Goal: Information Seeking & Learning: Learn about a topic

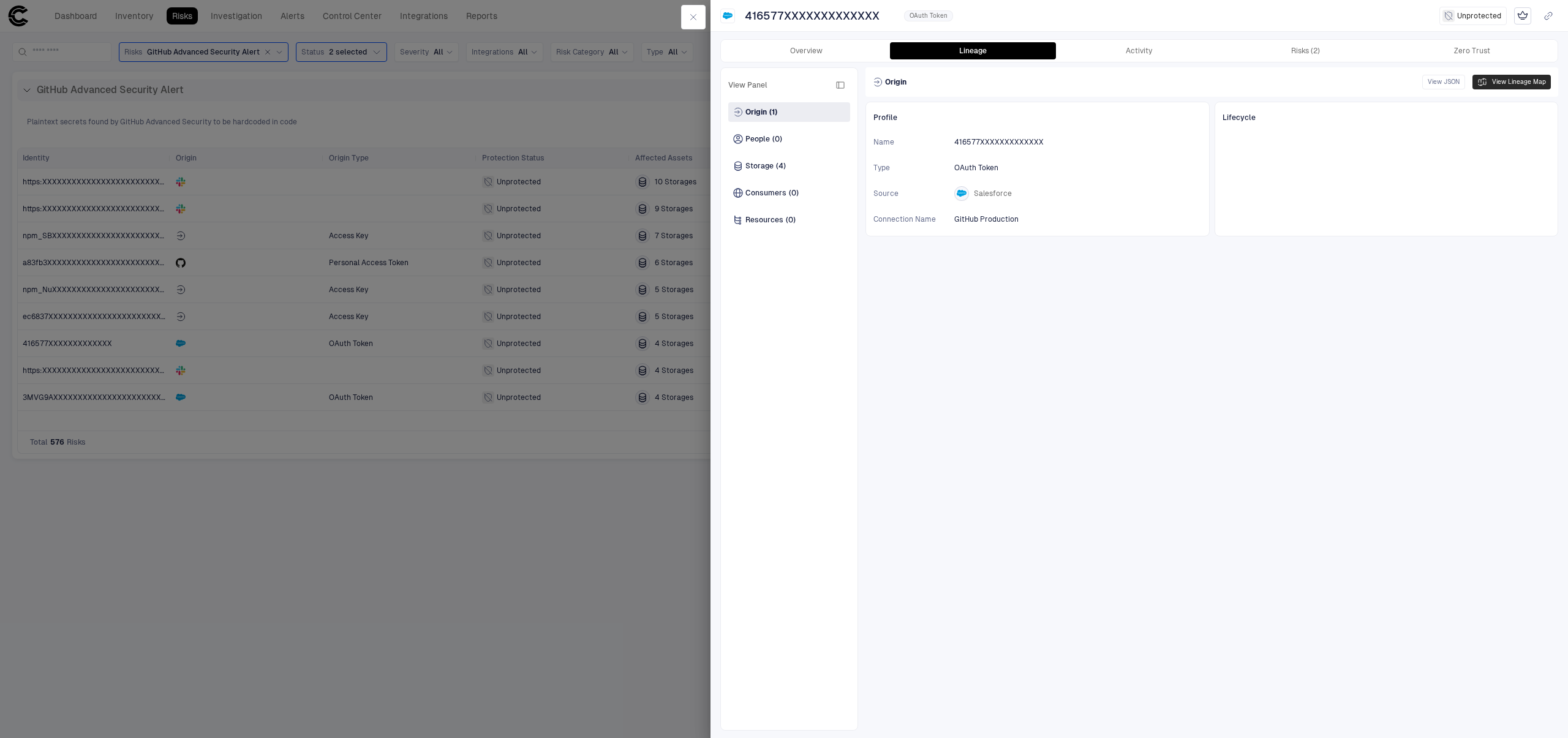
click at [1528, 82] on button "View Lineage Map" at bounding box center [1511, 82] width 78 height 15
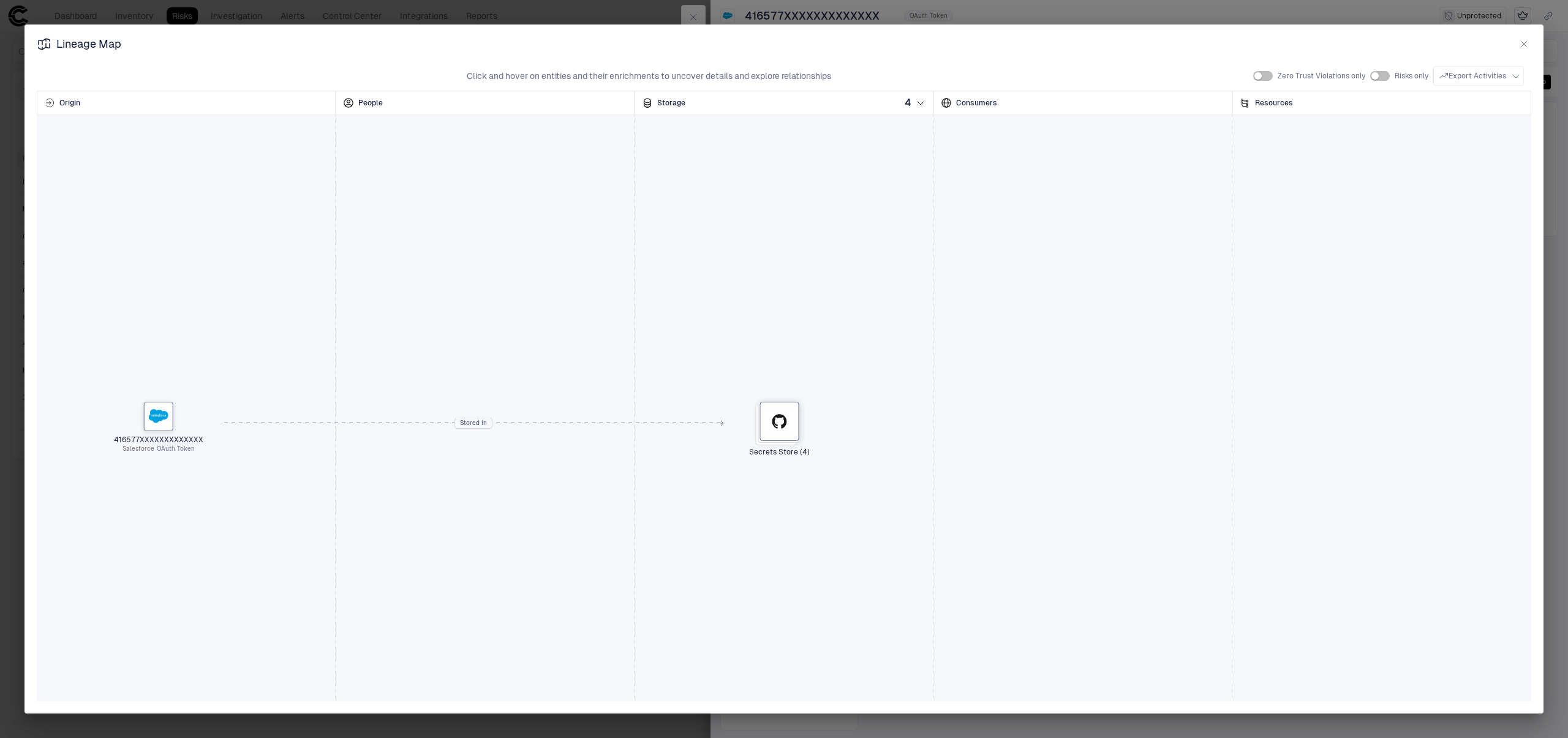
click at [162, 416] on icon at bounding box center [162, 416] width 1 height 2
click at [1527, 49] on icon "button" at bounding box center [1523, 43] width 10 height 10
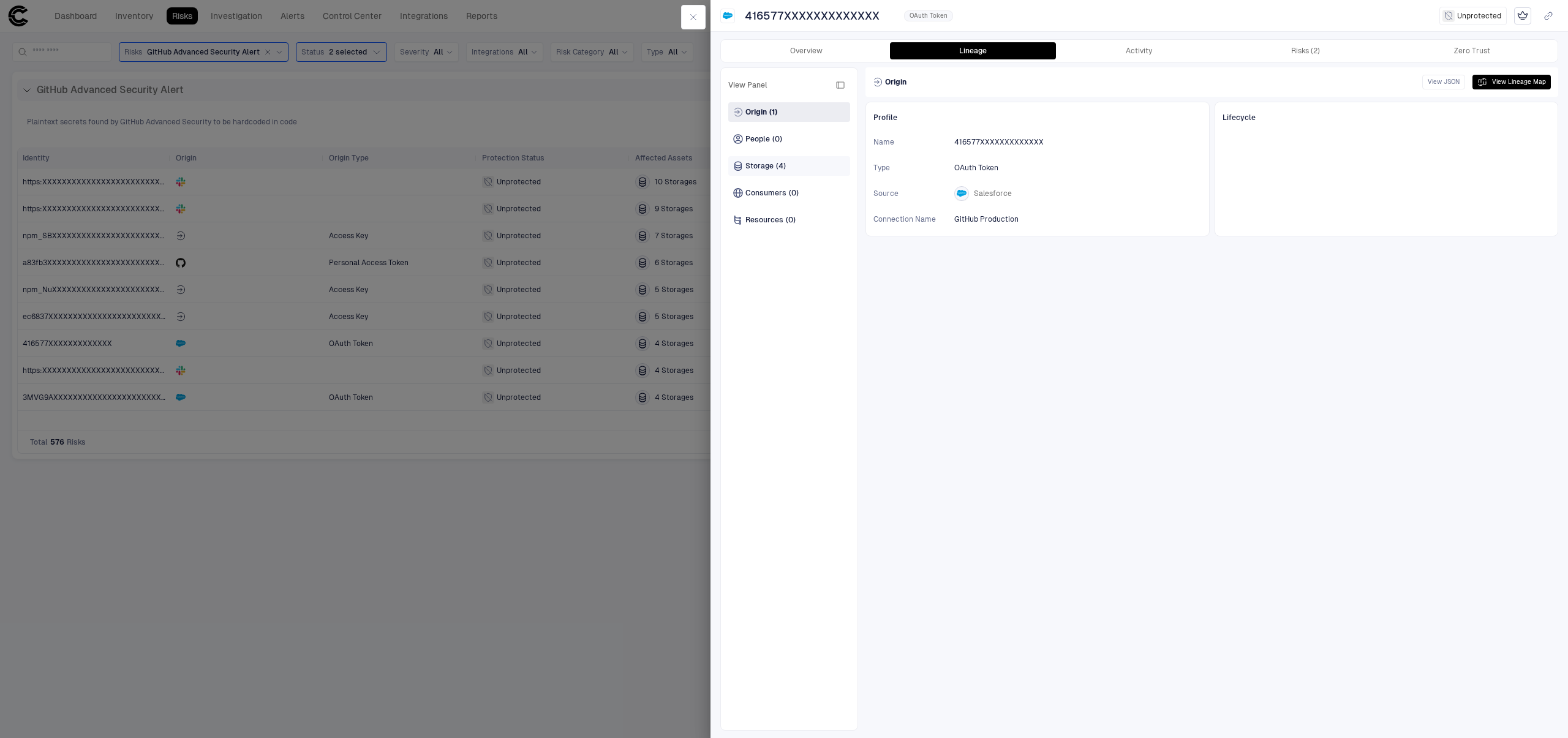
click at [765, 162] on span "Storage" at bounding box center [759, 166] width 28 height 10
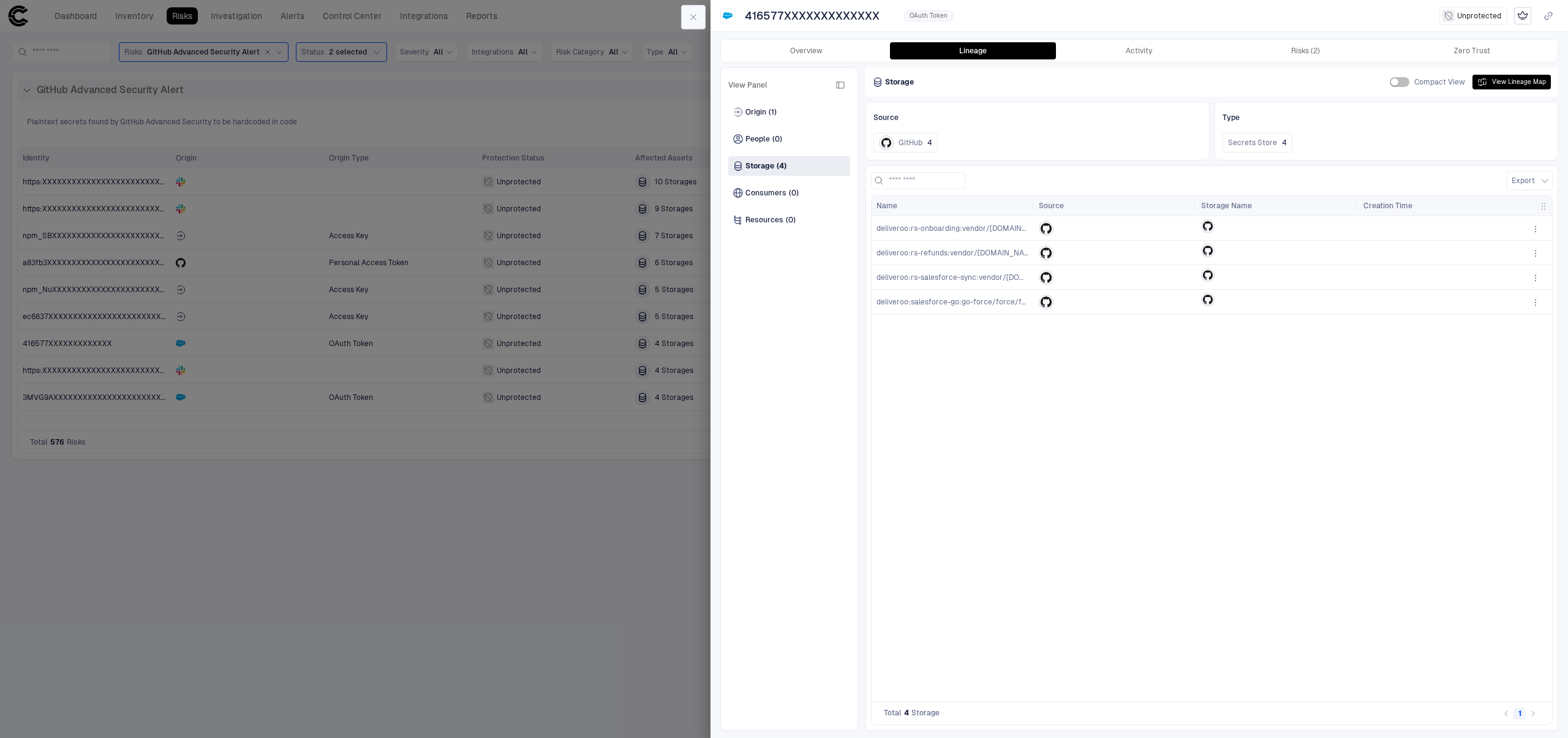
click at [695, 16] on icon "button" at bounding box center [693, 17] width 10 height 10
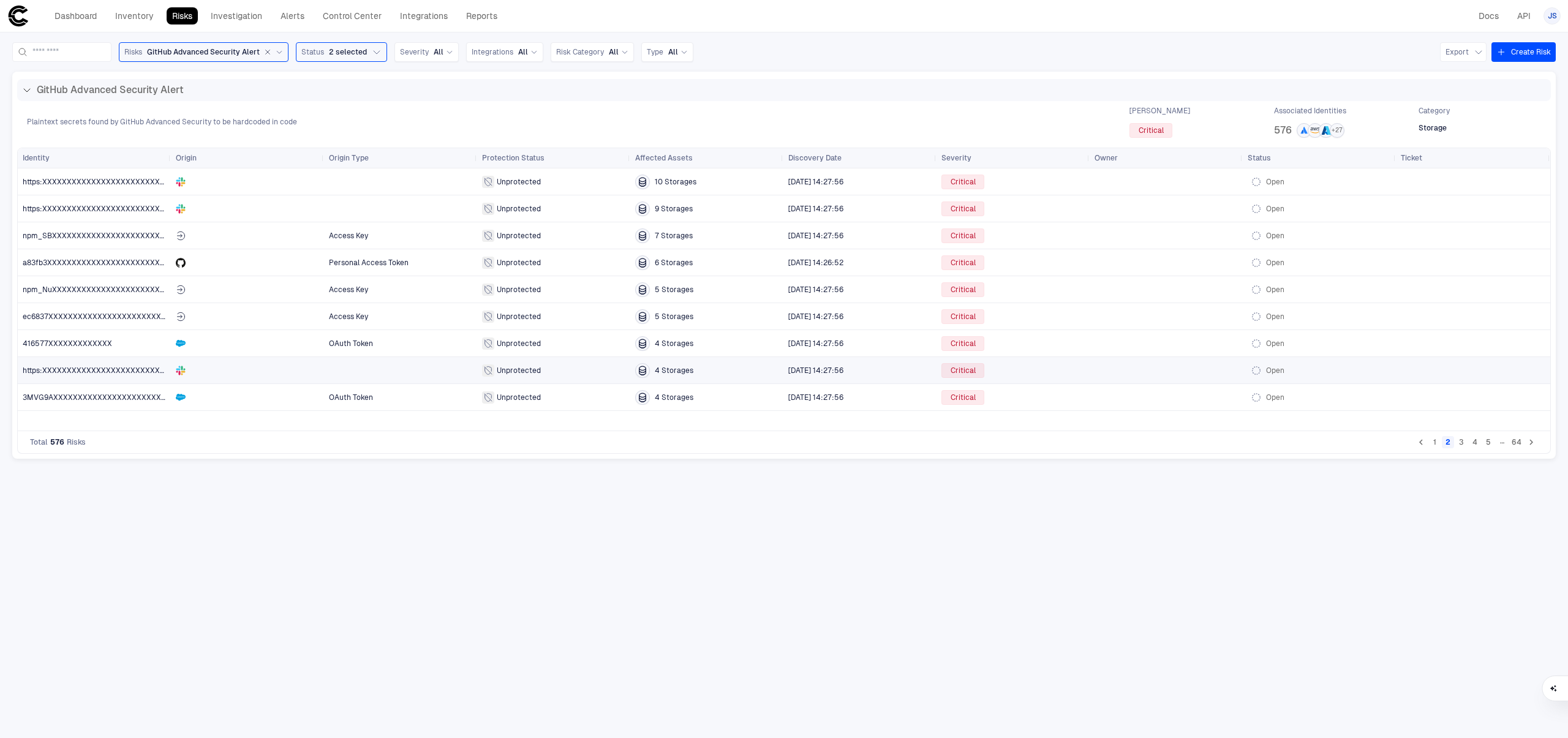
click at [132, 377] on span "https:XXXXXXXXXXXXXXXXXXXXXXXXXX" at bounding box center [95, 370] width 144 height 25
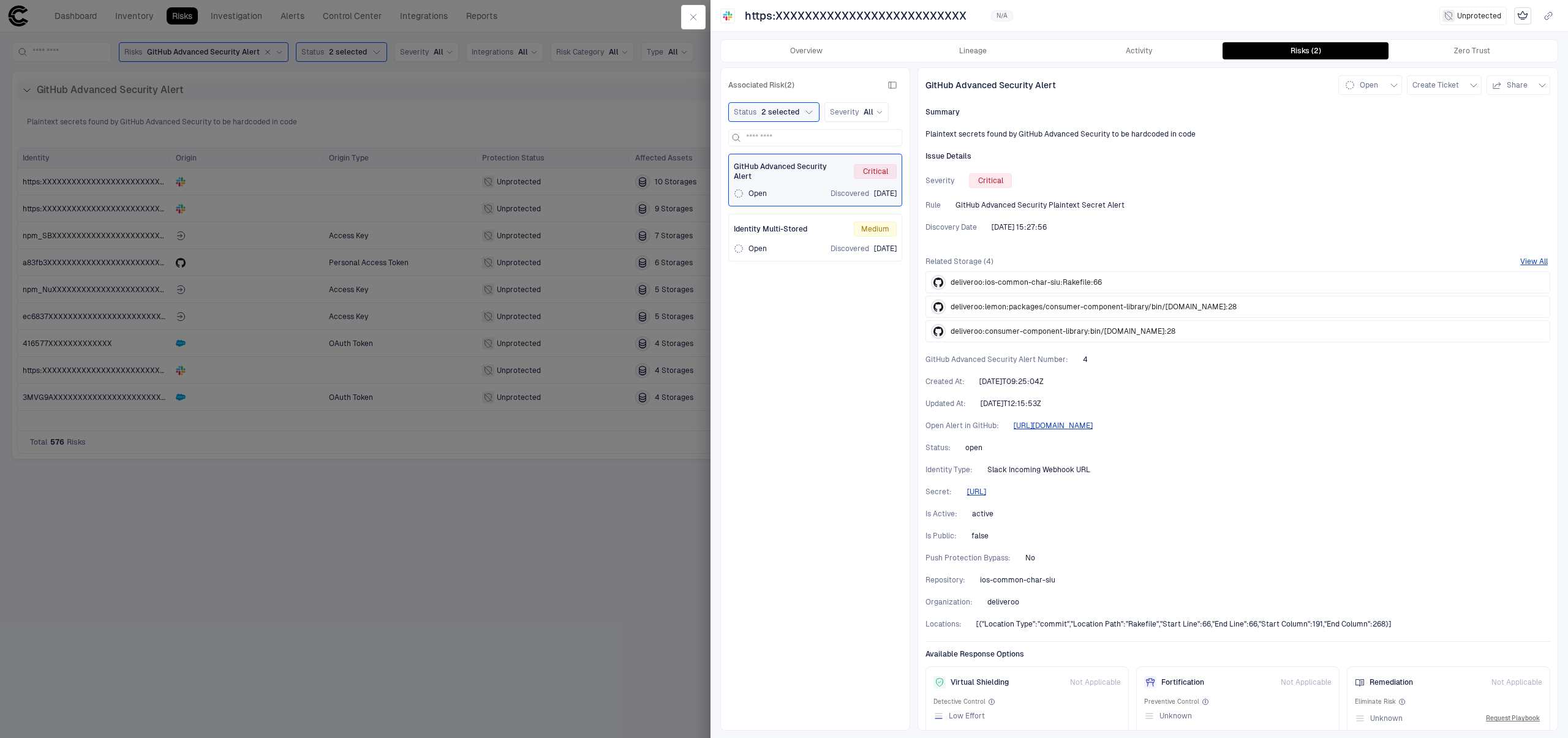
click at [364, 482] on div at bounding box center [784, 369] width 1568 height 738
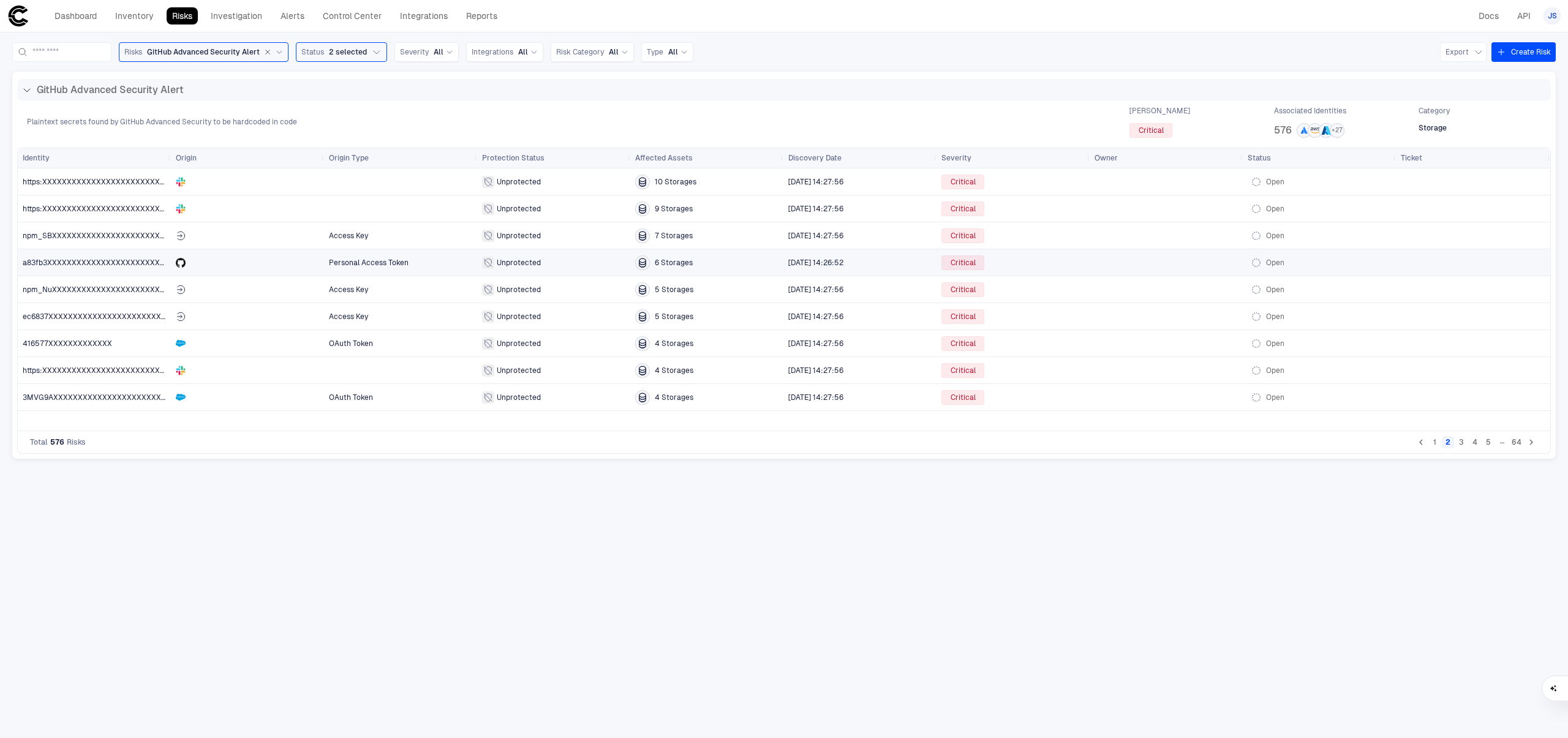
click at [400, 266] on span "Personal Access Token" at bounding box center [369, 263] width 80 height 9
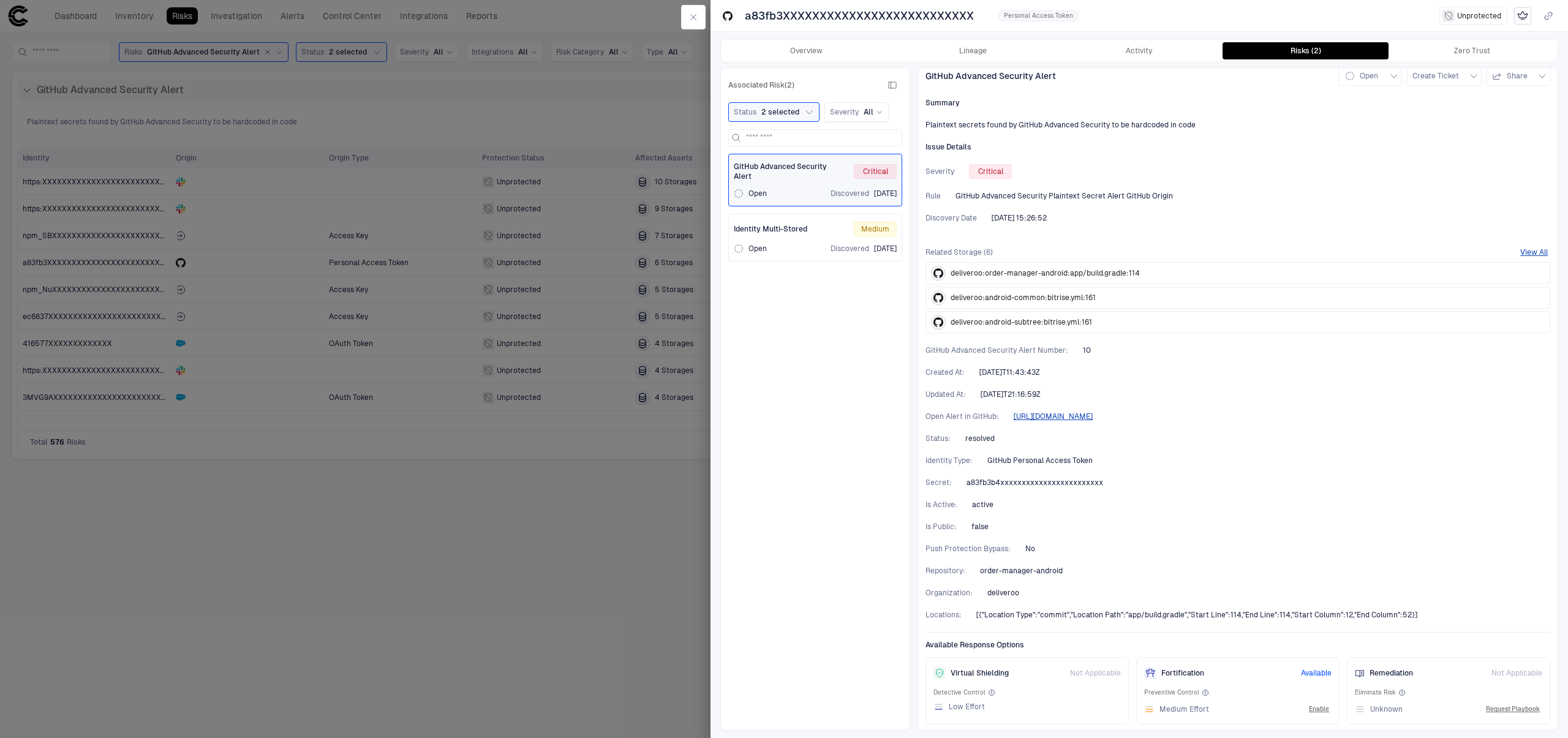
scroll to position [11, 0]
click at [1024, 571] on span "order-manager-android" at bounding box center [1021, 569] width 82 height 10
copy span "order-manager-android"
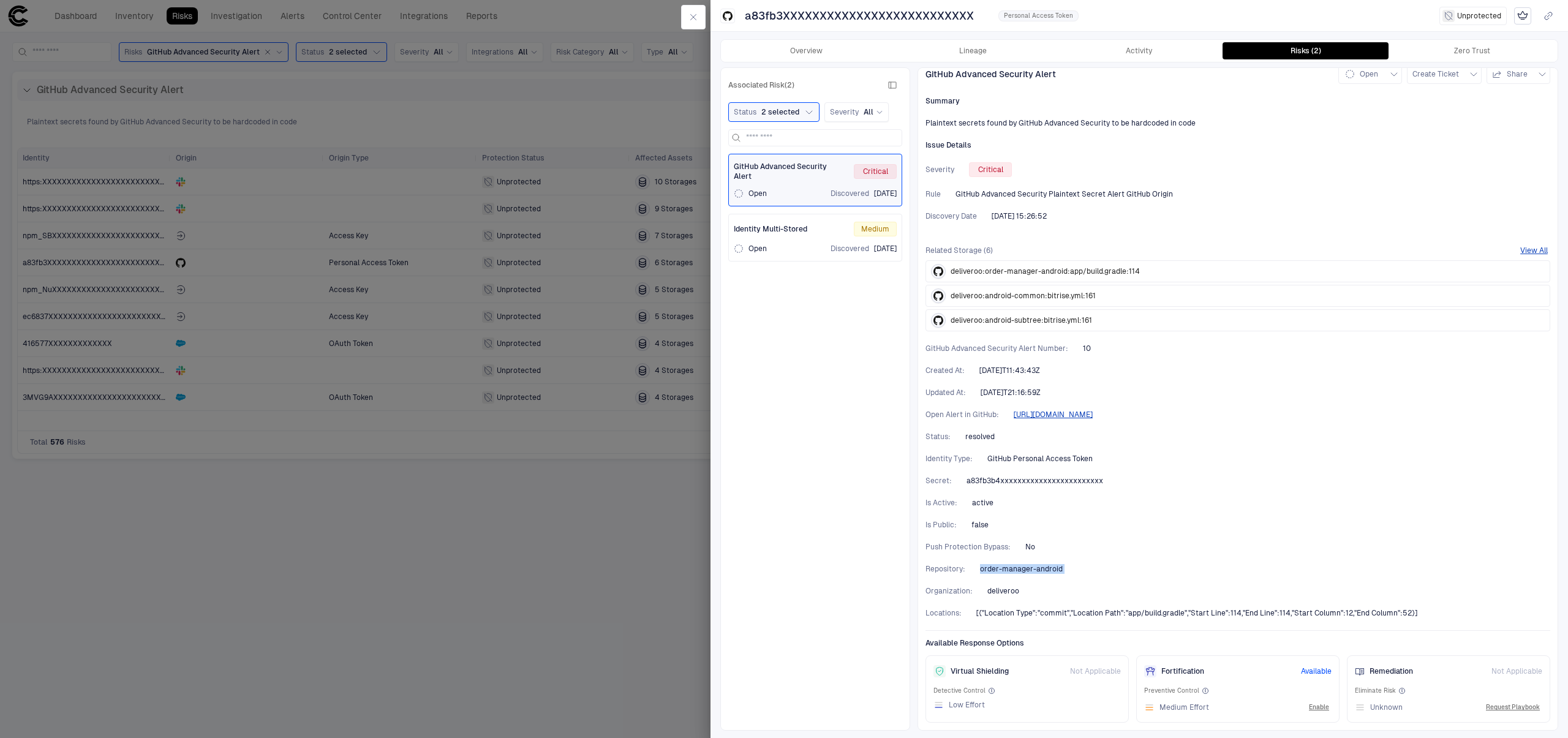
click at [1025, 562] on div "GitHub Advanced Security Alert Open Create Ticket Share Summary Plaintext secre…" at bounding box center [1237, 399] width 640 height 664
click at [1092, 414] on span "https://github.com/deliveroo/order-manager-android/security/secret-scanning/10" at bounding box center [1052, 414] width 79 height 10
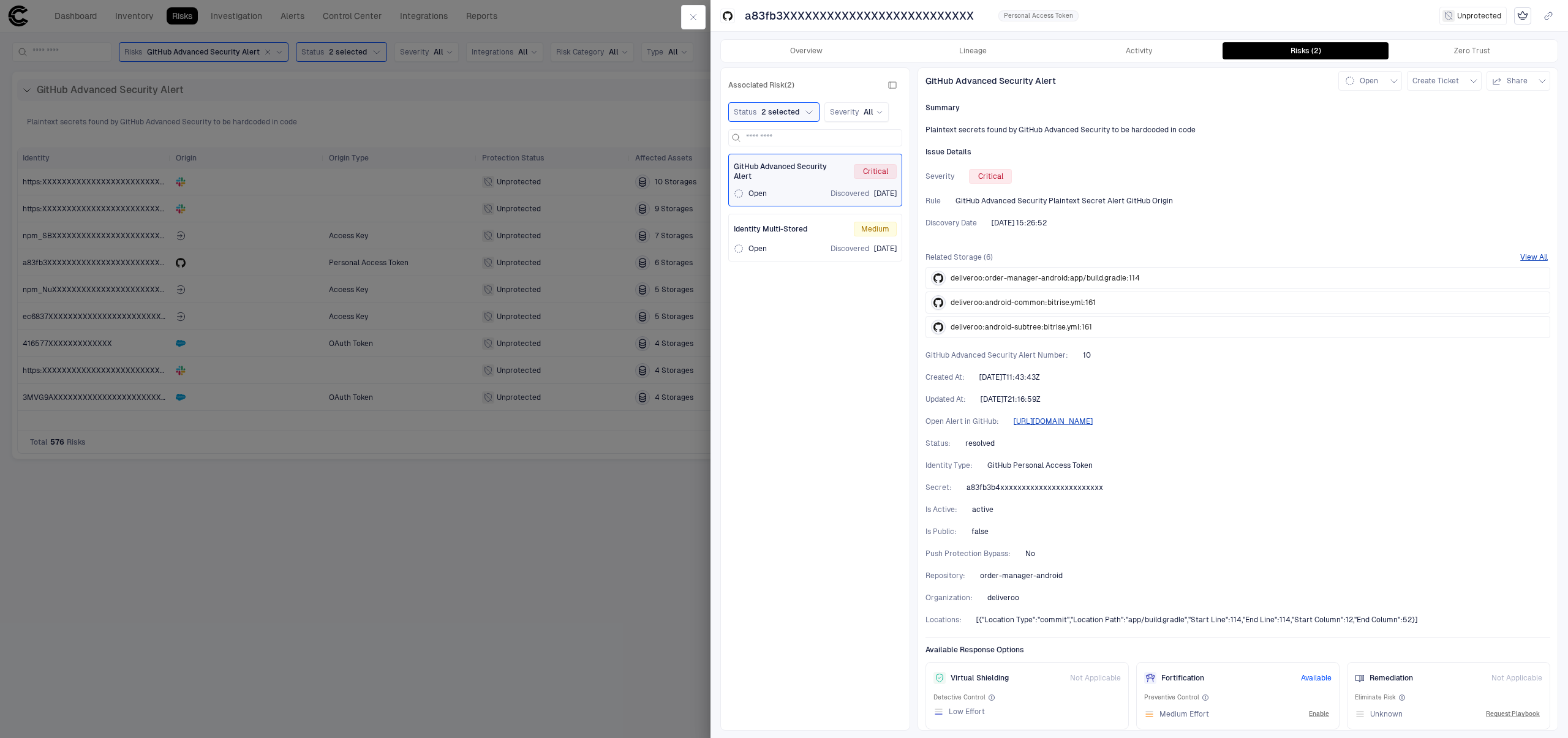
scroll to position [0, 0]
click at [992, 493] on span "a83fb3b4xxxxxxxxxxxxxxxxxxxxxxxx" at bounding box center [1035, 492] width 136 height 10
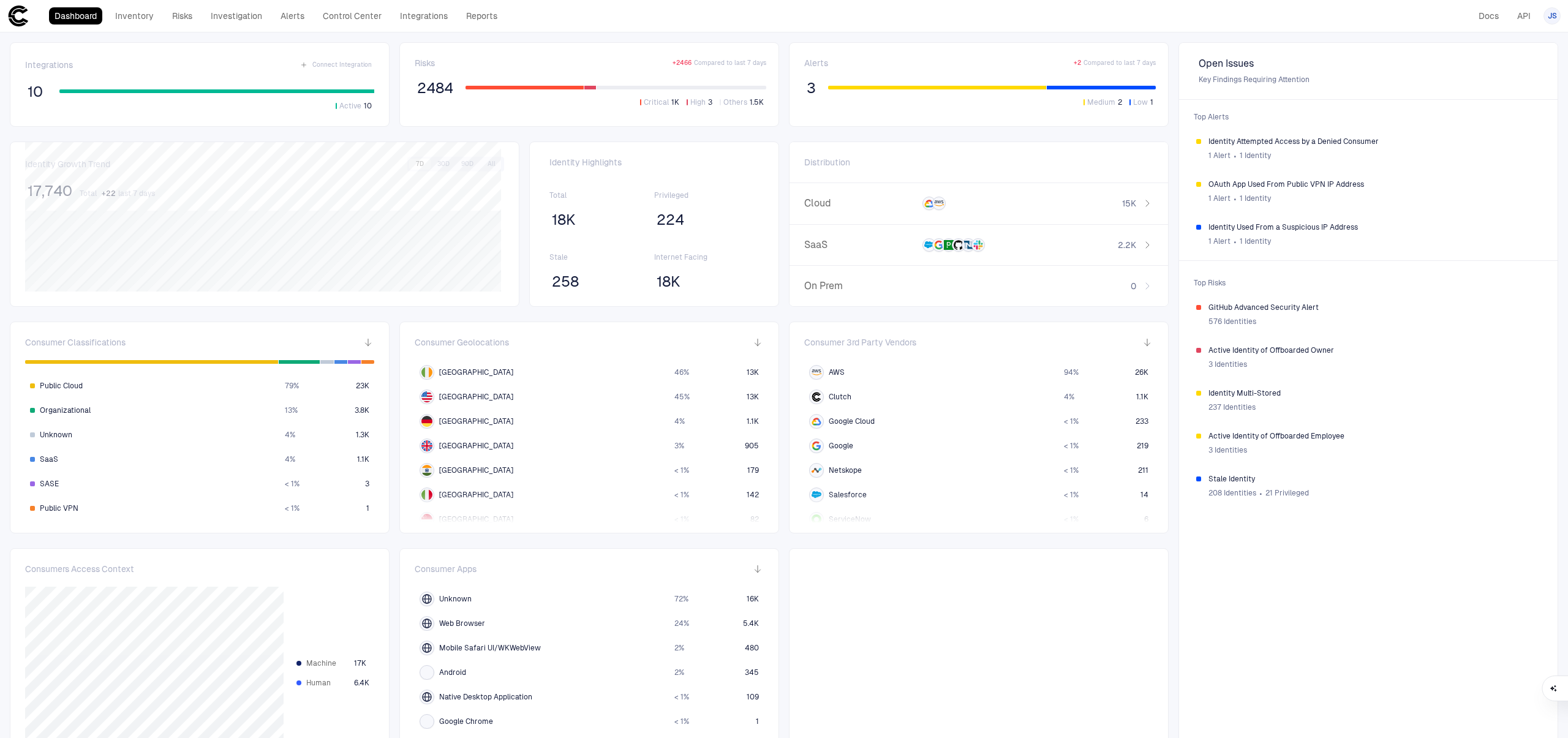
click at [672, 107] on button "Critical 1K" at bounding box center [660, 102] width 44 height 11
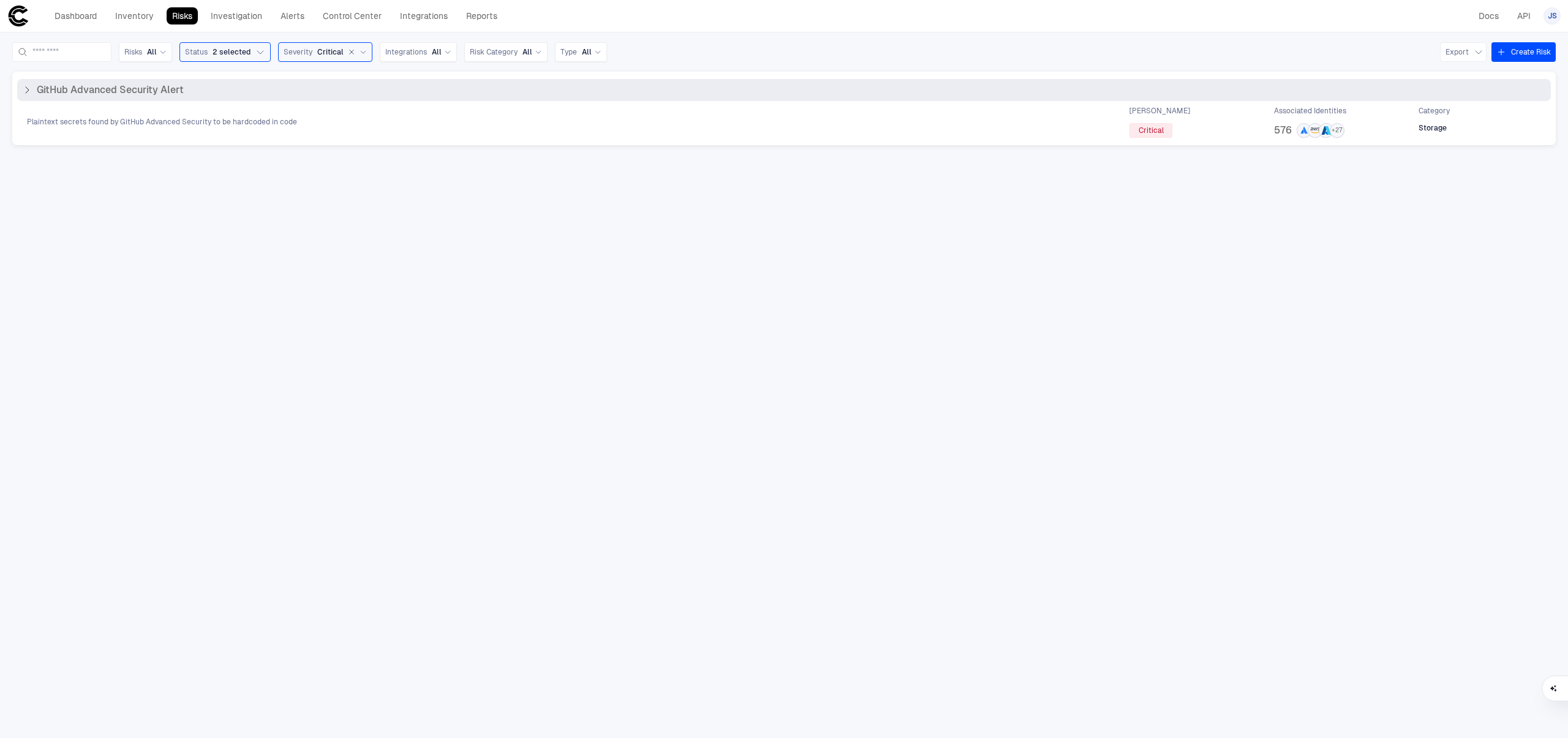
click at [122, 102] on div "GitHub Advanced Security Alert Plaintext secrets found by GitHub Advanced Secur…" at bounding box center [783, 108] width 1533 height 58
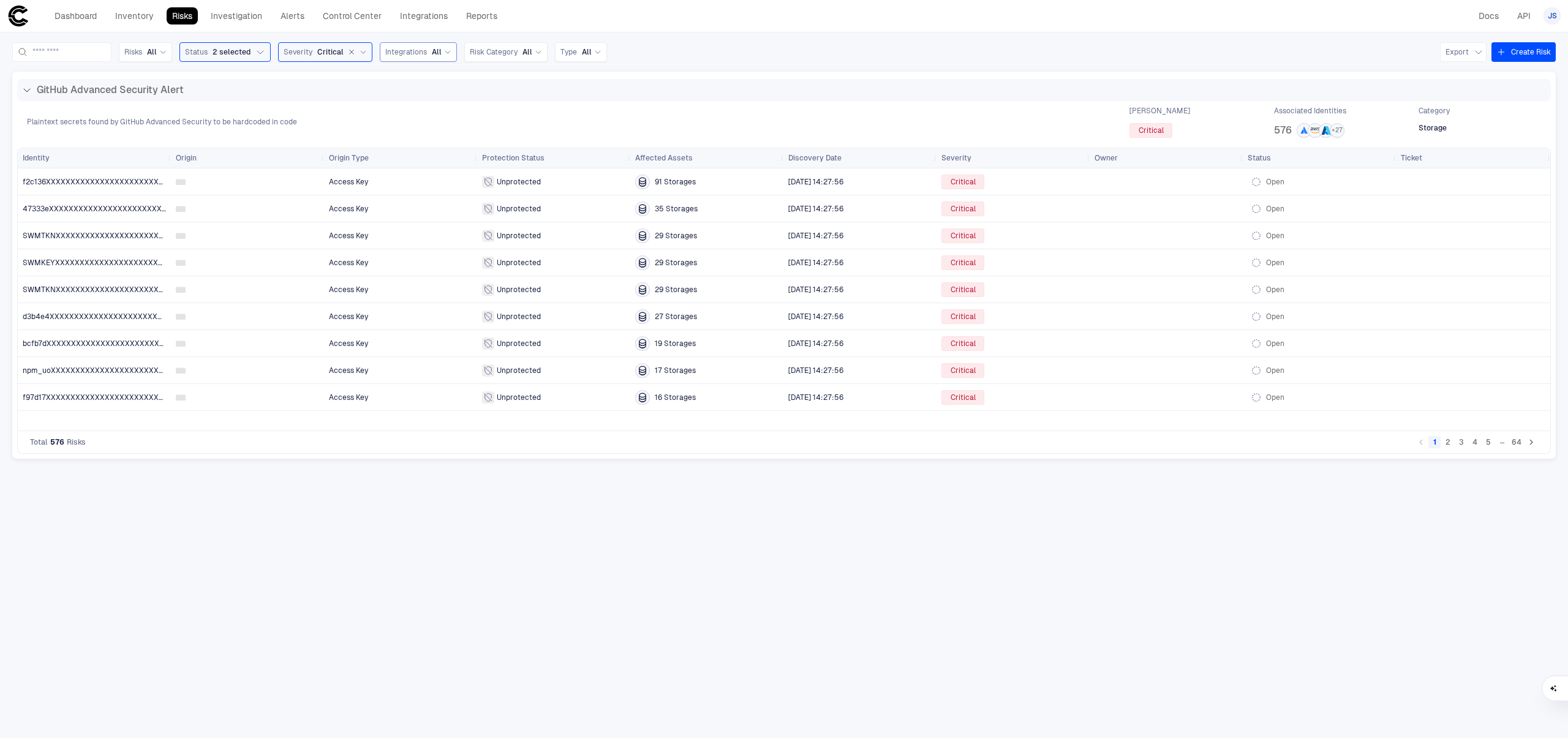
click at [439, 48] on div "Integrations All" at bounding box center [418, 51] width 66 height 10
click at [463, 170] on span "AWS" at bounding box center [456, 169] width 101 height 10
click at [627, 181] on div "Unprotected" at bounding box center [553, 182] width 153 height 27
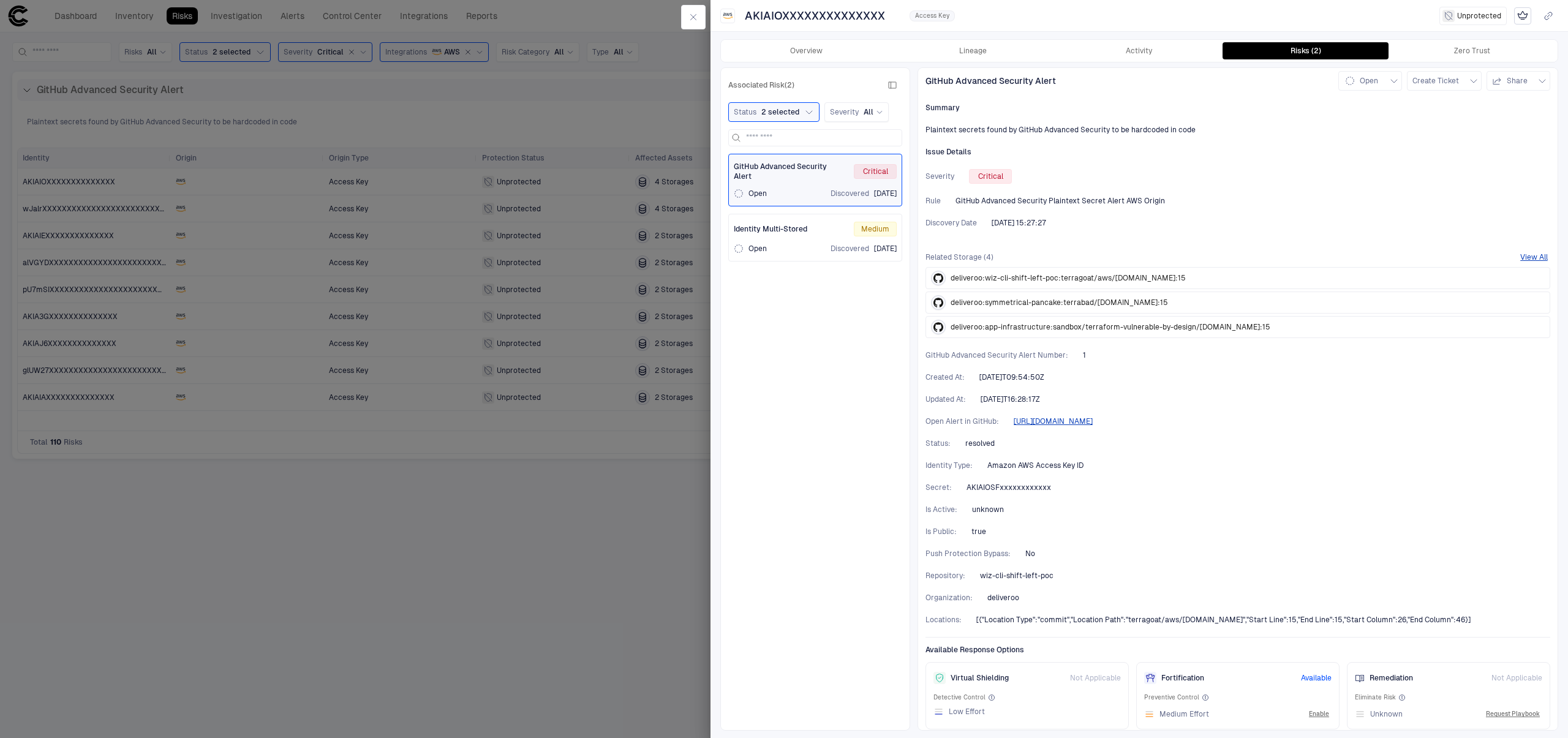
scroll to position [11, 0]
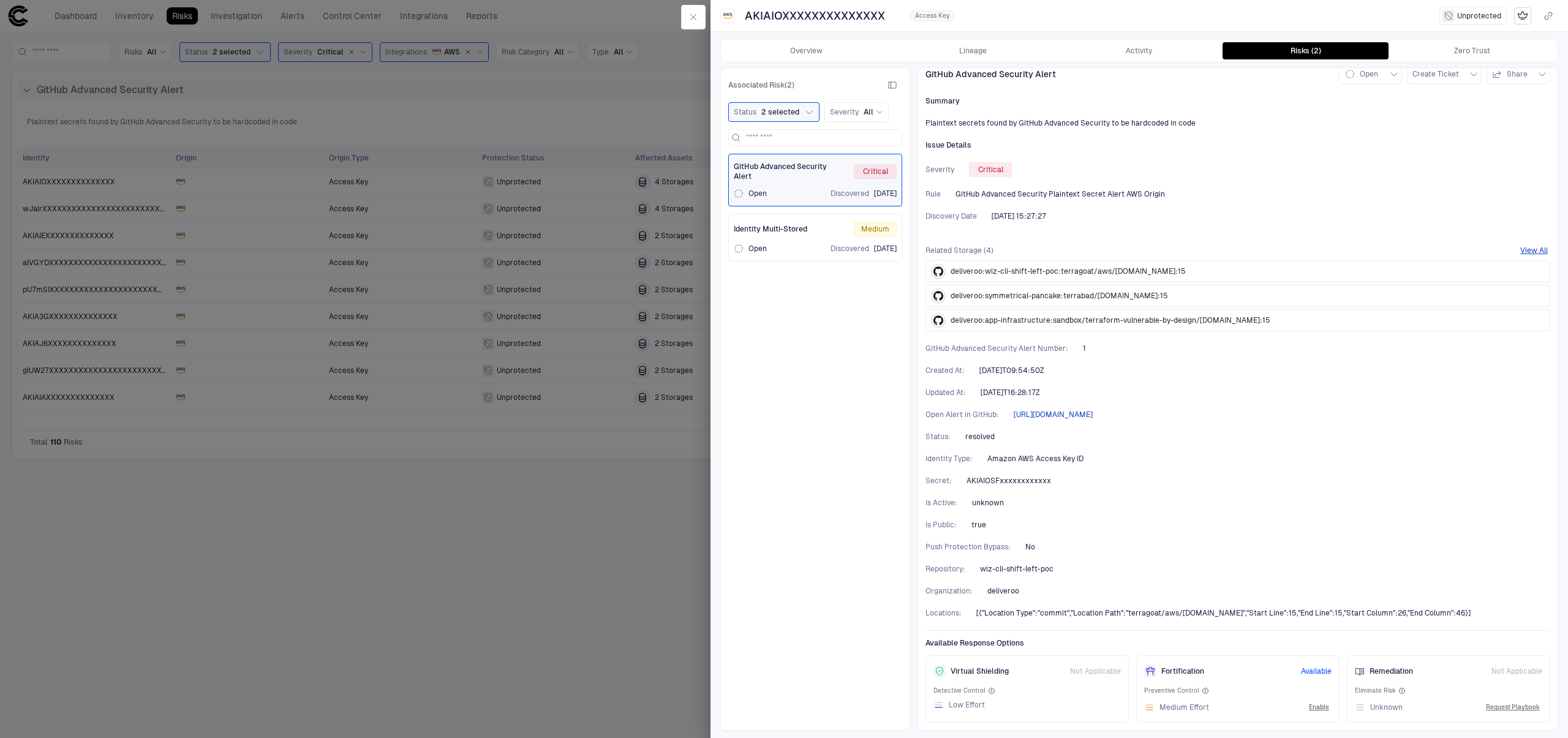
click at [1068, 416] on span "[URL][DOMAIN_NAME]" at bounding box center [1052, 414] width 79 height 10
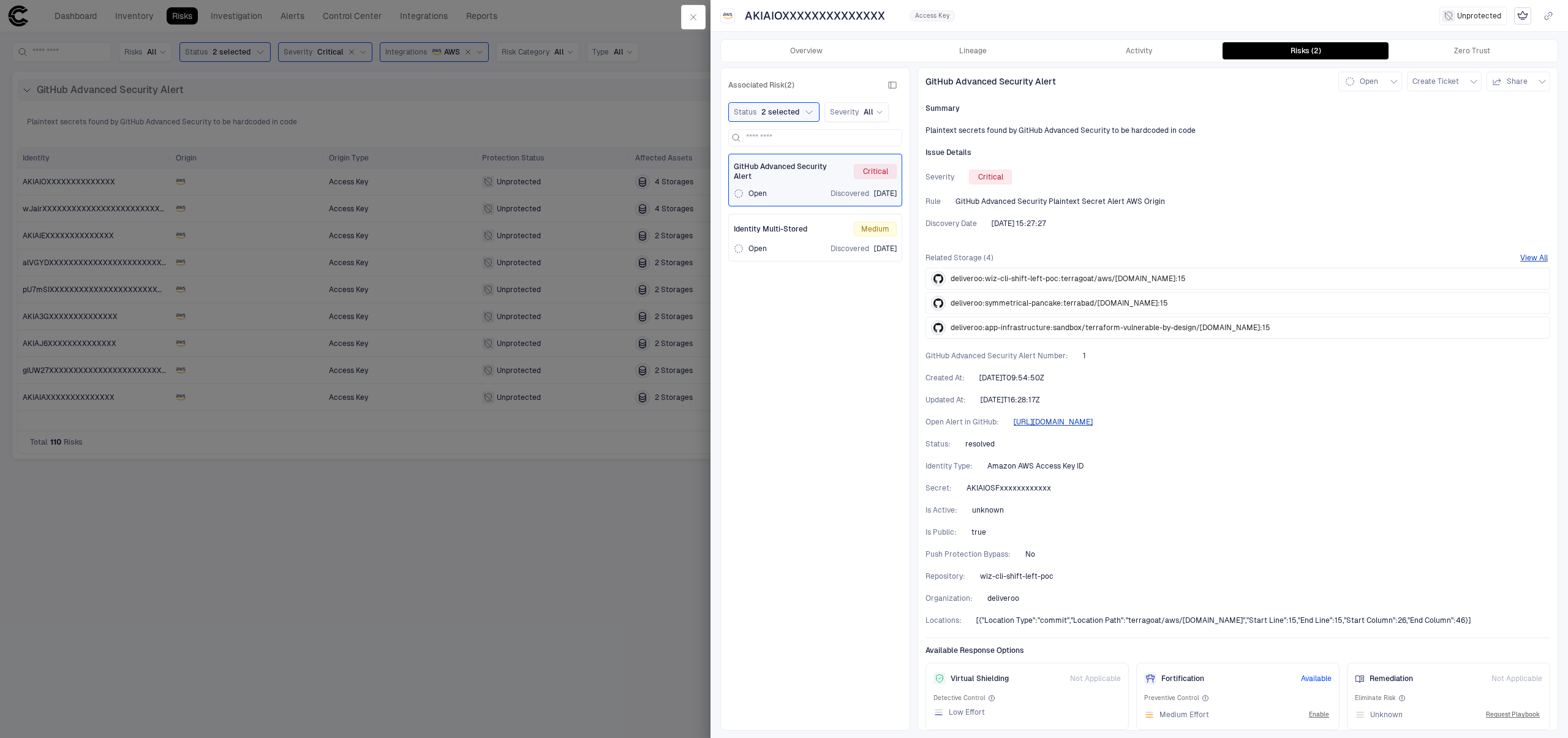
scroll to position [0, 0]
click at [1389, 81] on icon "button" at bounding box center [1393, 85] width 10 height 10
click at [1298, 222] on div at bounding box center [784, 369] width 1568 height 738
click at [697, 22] on button "button" at bounding box center [694, 18] width 25 height 25
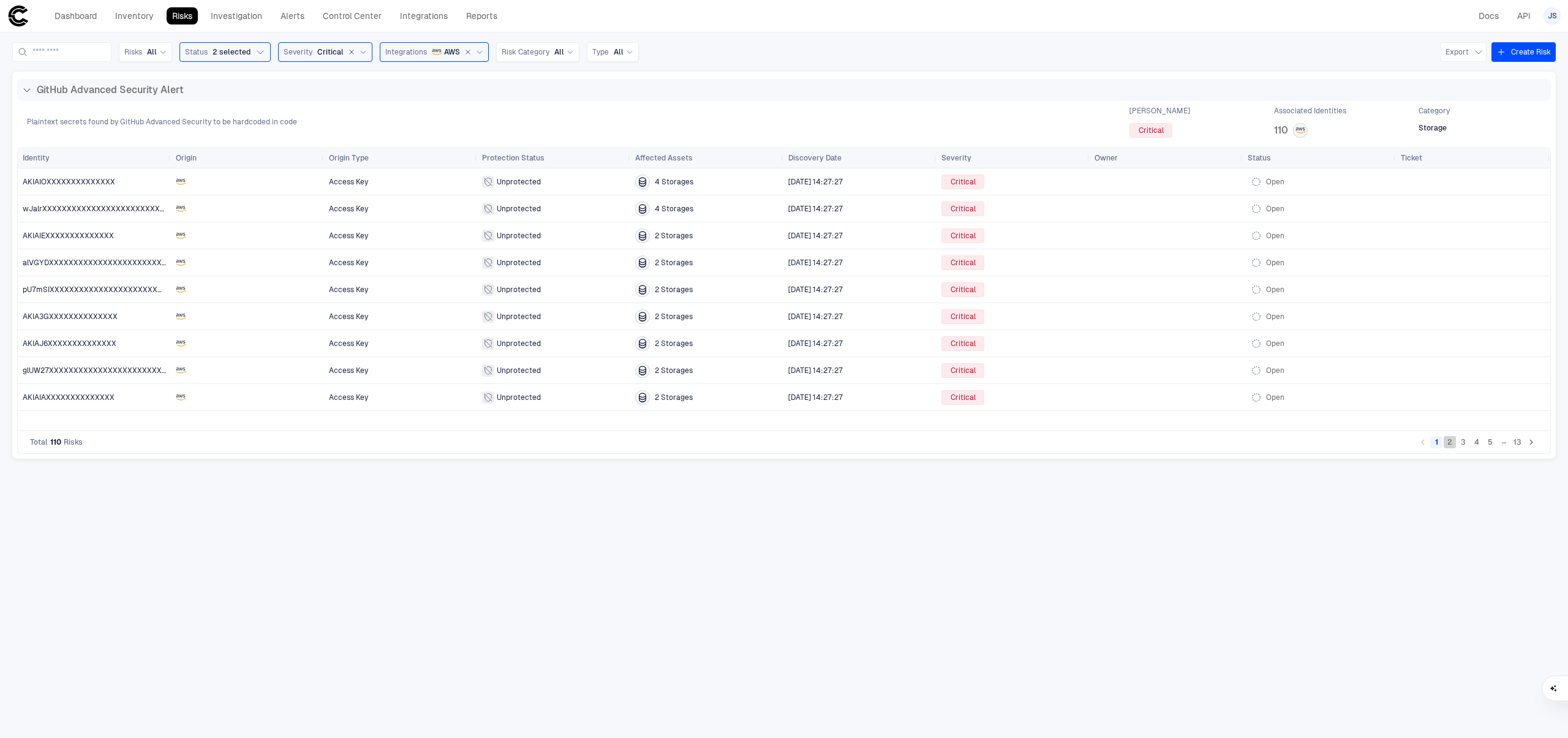
click at [1454, 447] on button "2" at bounding box center [1449, 442] width 12 height 12
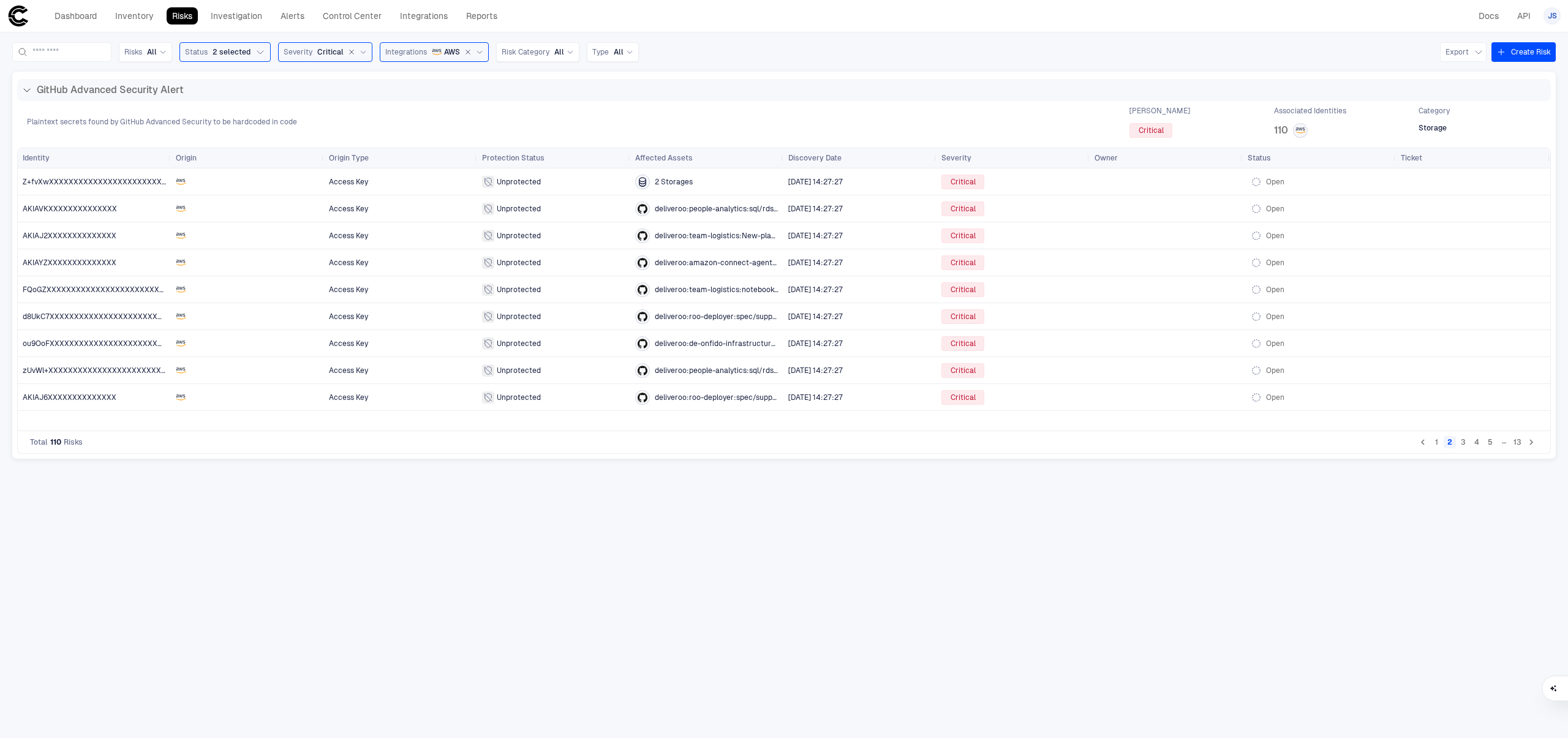
click at [1462, 446] on button "3" at bounding box center [1463, 442] width 12 height 12
click at [43, 259] on span "WRHZghXXXXXXXXXXXXXXXXXXXXXXXXXX" at bounding box center [101, 263] width 157 height 9
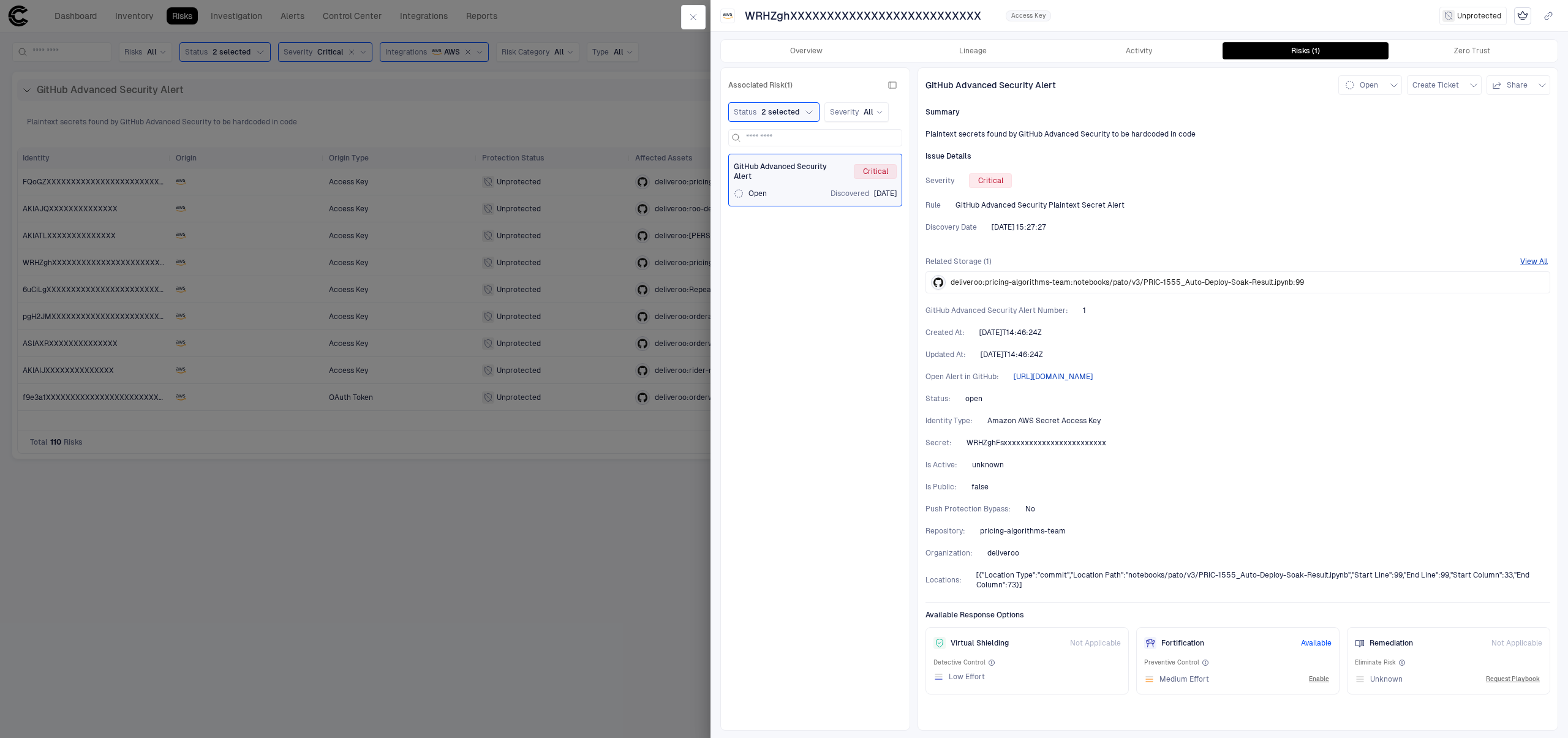
click at [1092, 376] on span "[URL][DOMAIN_NAME]" at bounding box center [1052, 377] width 79 height 10
click at [1122, 276] on div "deliveroo:pricing-algorithms-team:notebooks/pato/v3/PRIC-1555_Auto-Deploy-Soak-…" at bounding box center [1117, 283] width 373 height 21
click at [1115, 281] on span "deliveroo:pricing-algorithms-team:notebooks/pato/v3/PRIC-1555_Auto-Deploy-Soak-…" at bounding box center [1127, 282] width 353 height 10
click at [1541, 261] on button "View All" at bounding box center [1533, 261] width 27 height 10
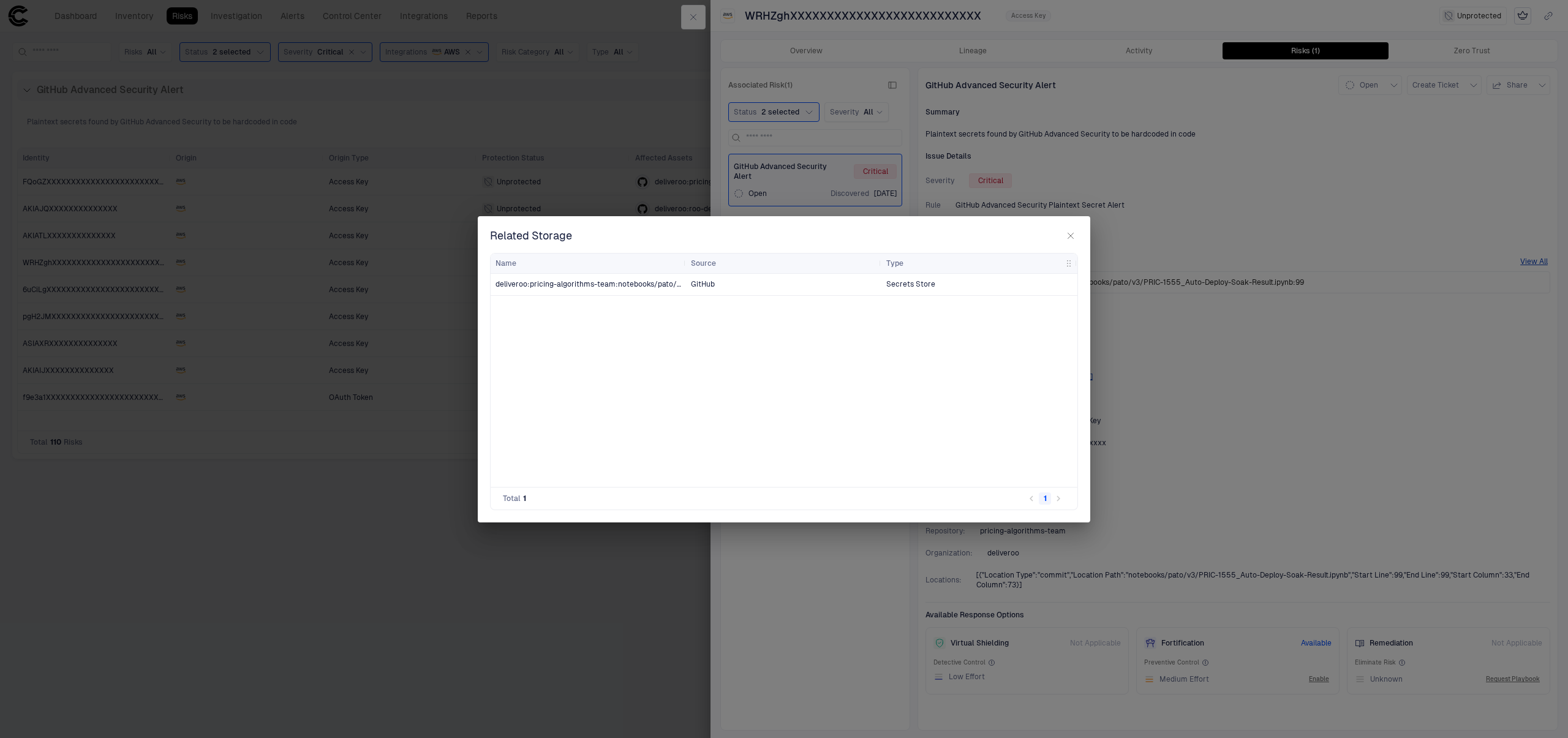
click at [575, 284] on span "deliveroo:pricing-algorithms-team:notebooks/pato/v3/PRIC-1555_Auto-Deploy-Soak-…" at bounding box center [587, 284] width 185 height 10
click at [614, 285] on span "deliveroo:pricing-algorithms-team:notebooks/pato/v3/PRIC-1555_Auto-Deploy-Soak-…" at bounding box center [587, 284] width 185 height 10
click at [1064, 237] on button "button" at bounding box center [1070, 236] width 15 height 15
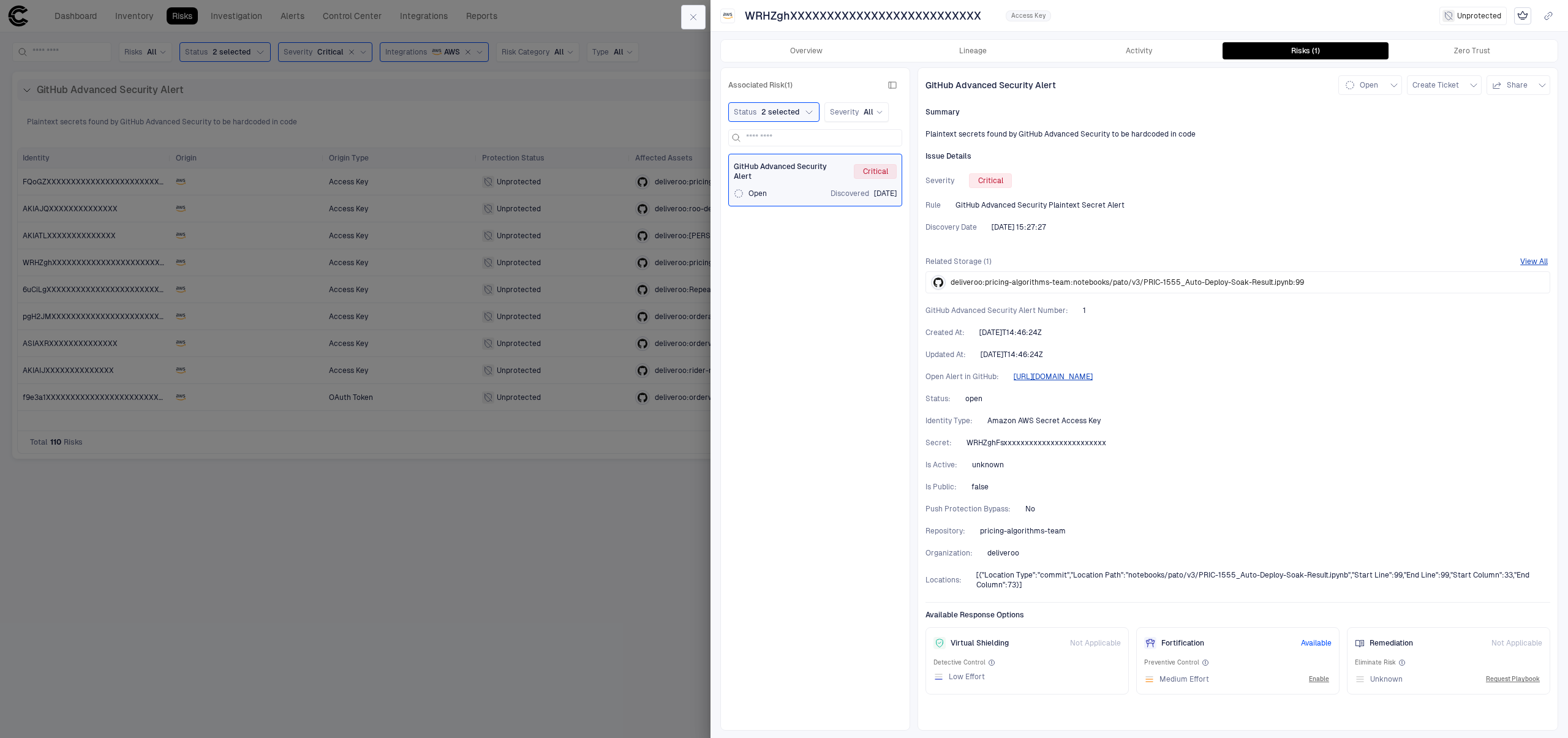
click at [688, 21] on icon "button" at bounding box center [693, 17] width 10 height 10
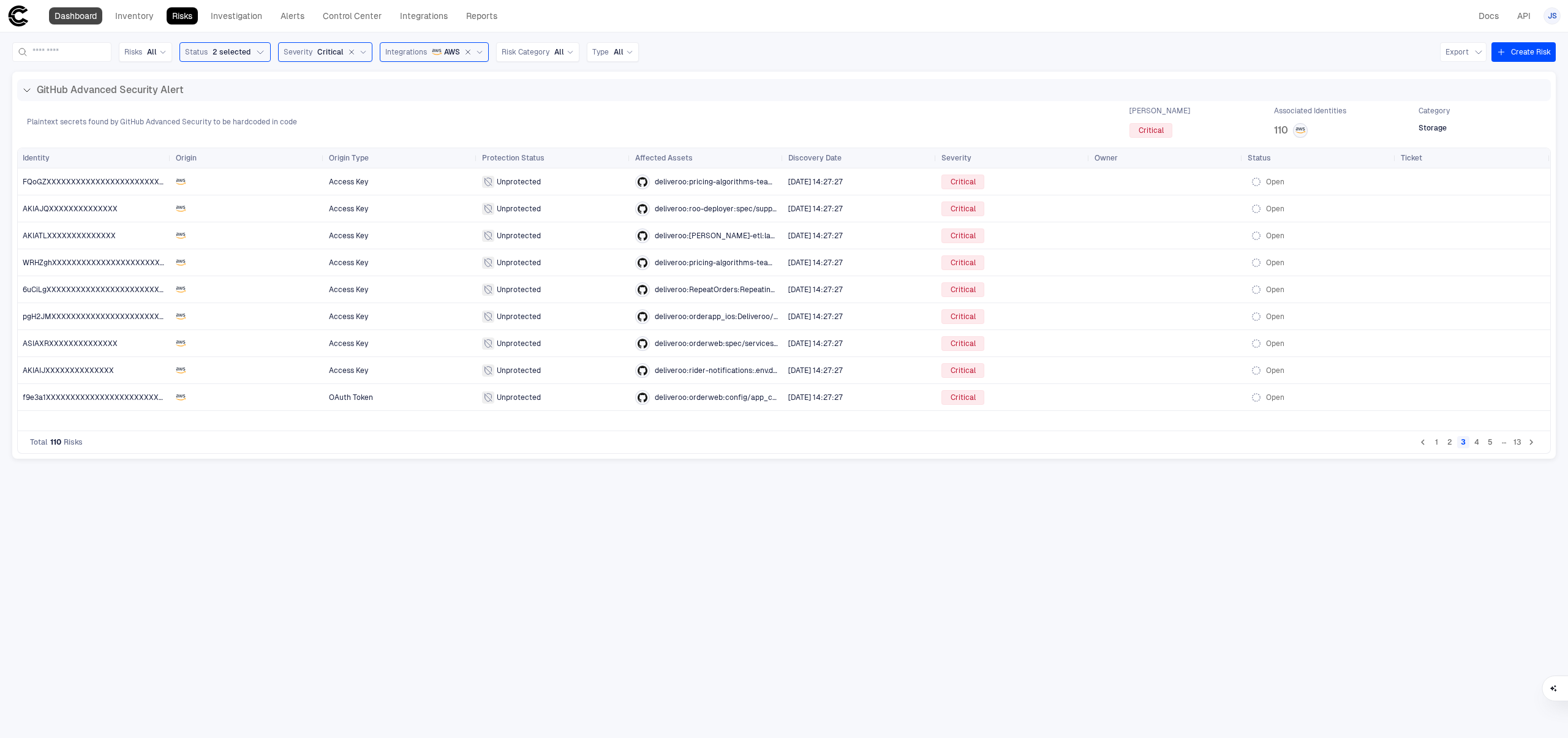
click at [70, 16] on link "Dashboard" at bounding box center [75, 15] width 53 height 17
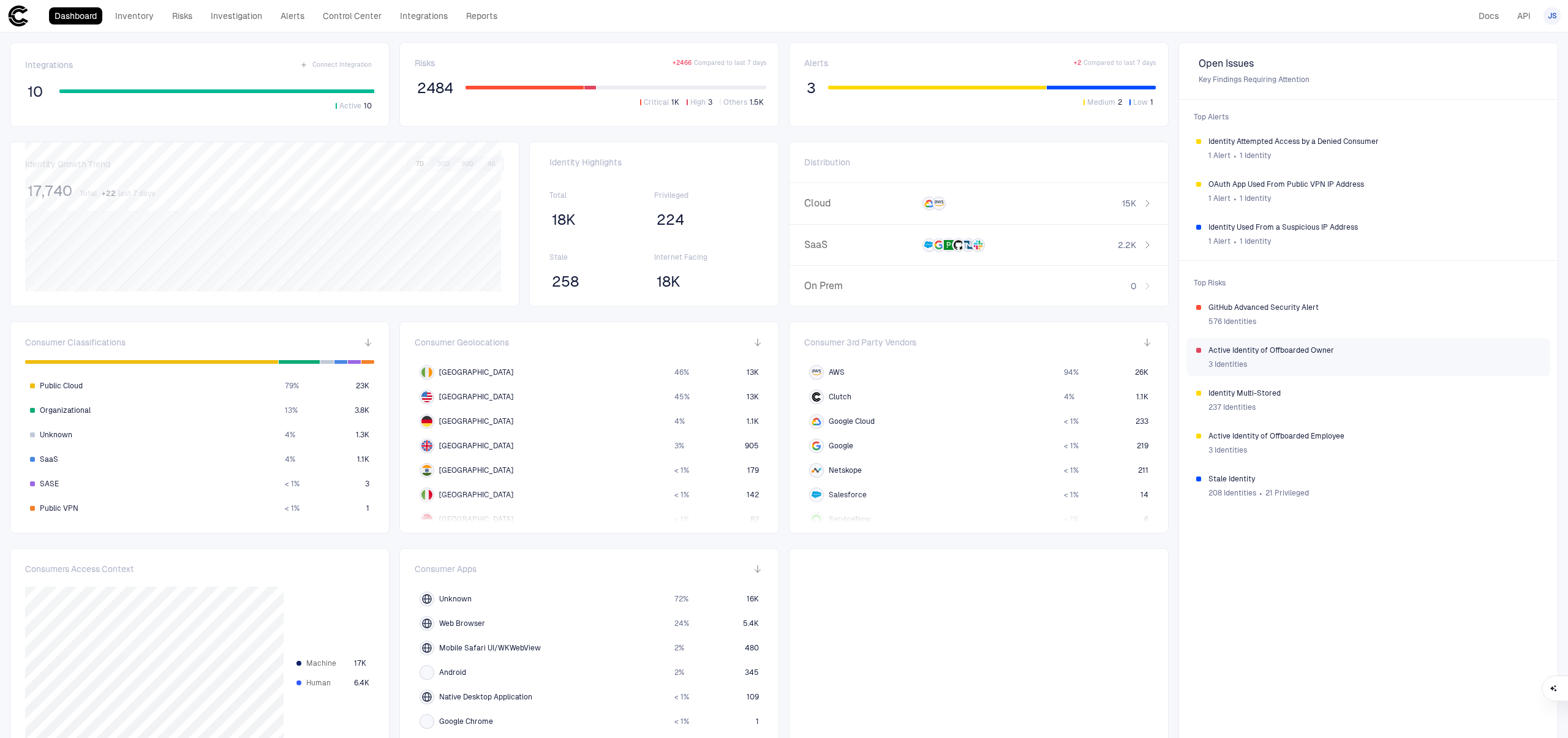
click at [1332, 364] on div "3 Identities" at bounding box center [1374, 364] width 332 height 19
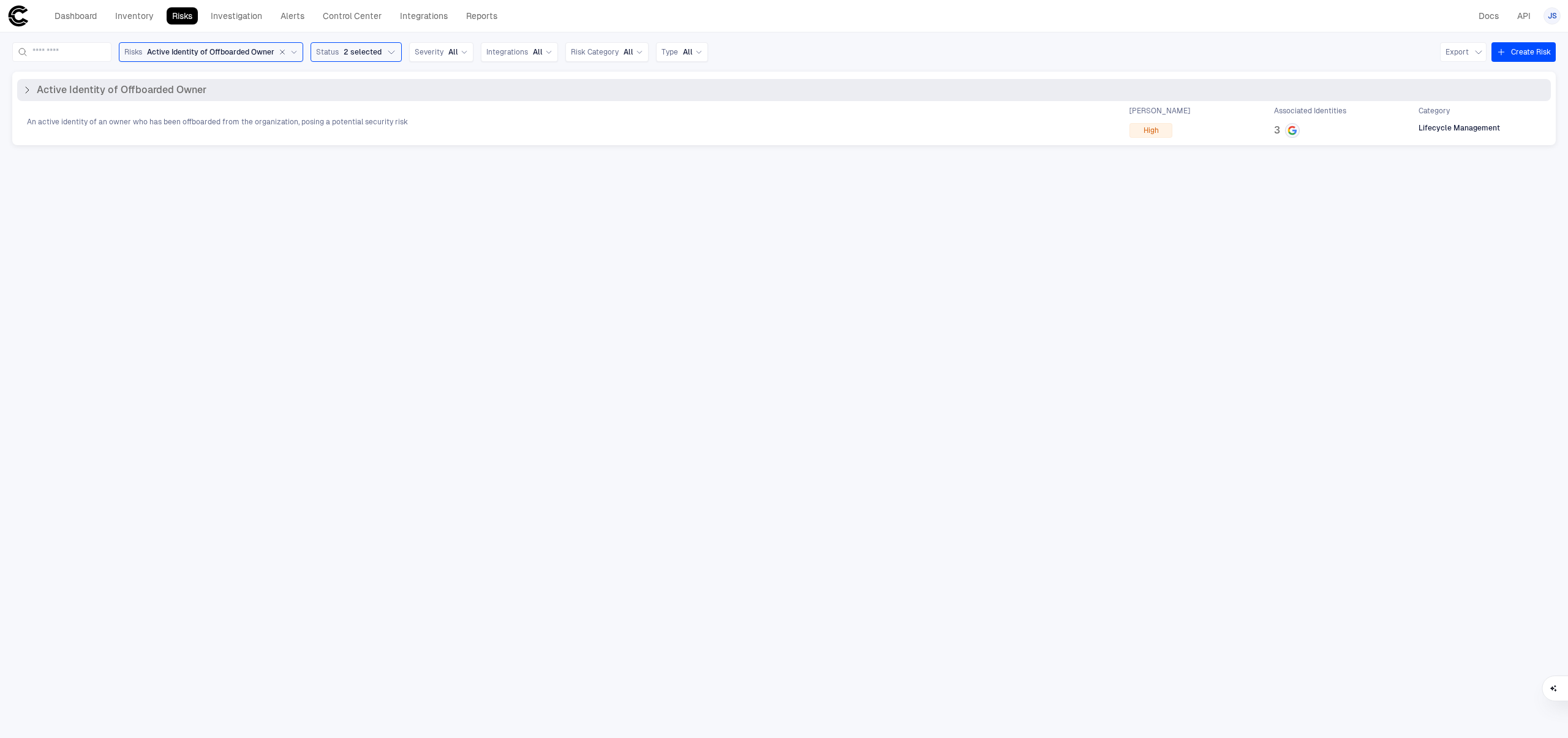
click at [491, 102] on div "Active Identity of Offboarded Owner An active identity of an owner who has been…" at bounding box center [783, 108] width 1533 height 58
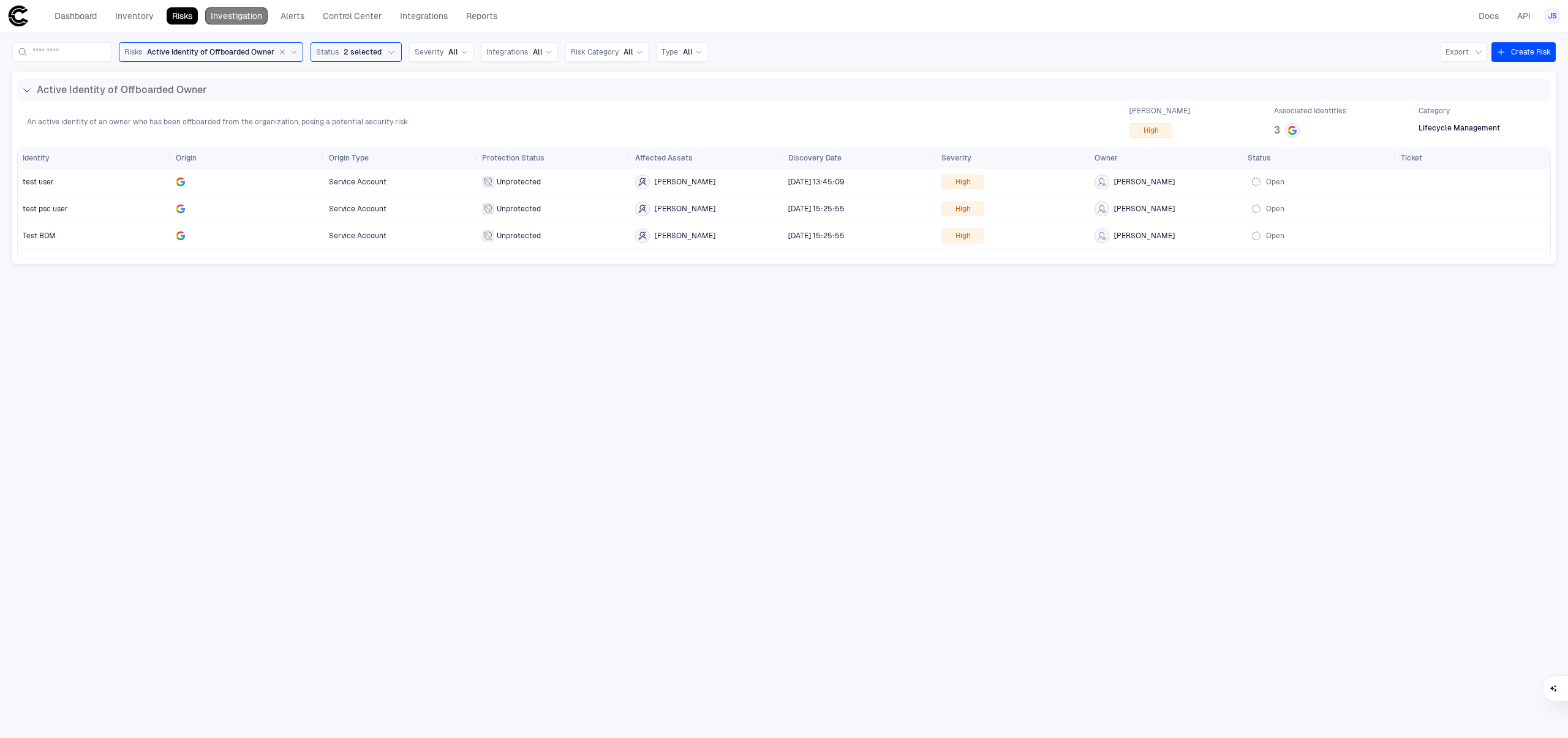
click at [248, 19] on link "Investigation" at bounding box center [237, 15] width 63 height 17
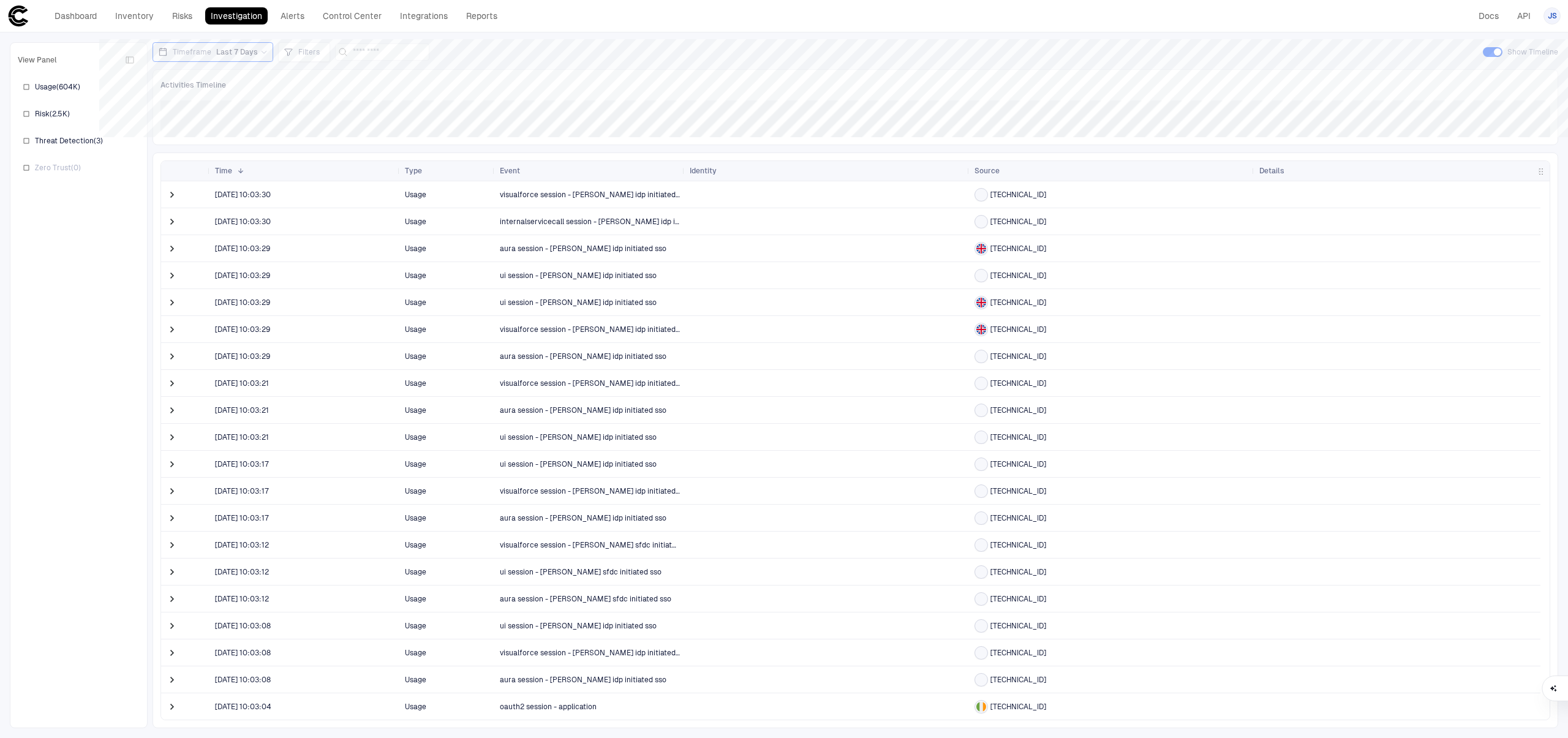
click at [169, 201] on span at bounding box center [172, 194] width 12 height 25
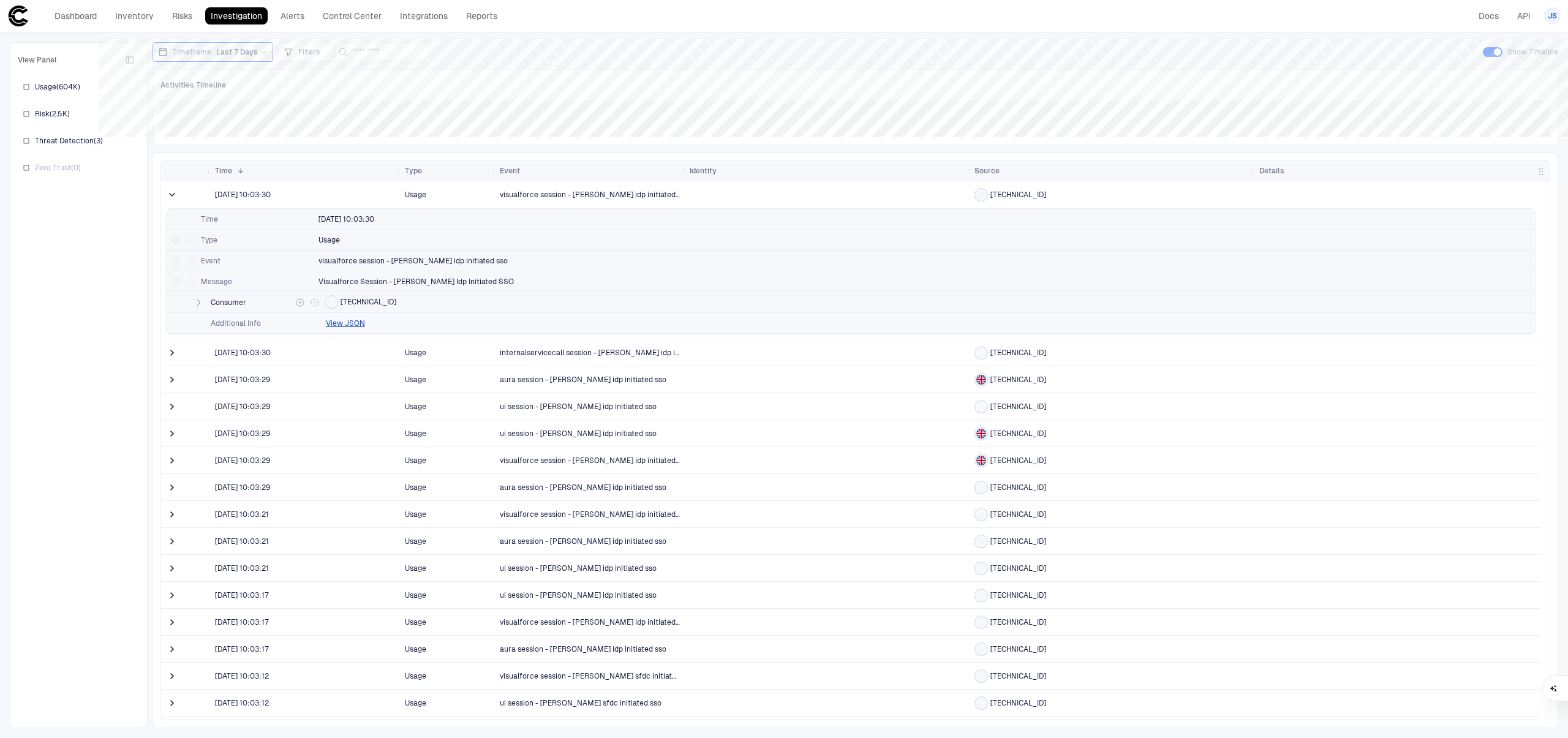
click at [206, 301] on button "button" at bounding box center [198, 302] width 15 height 15
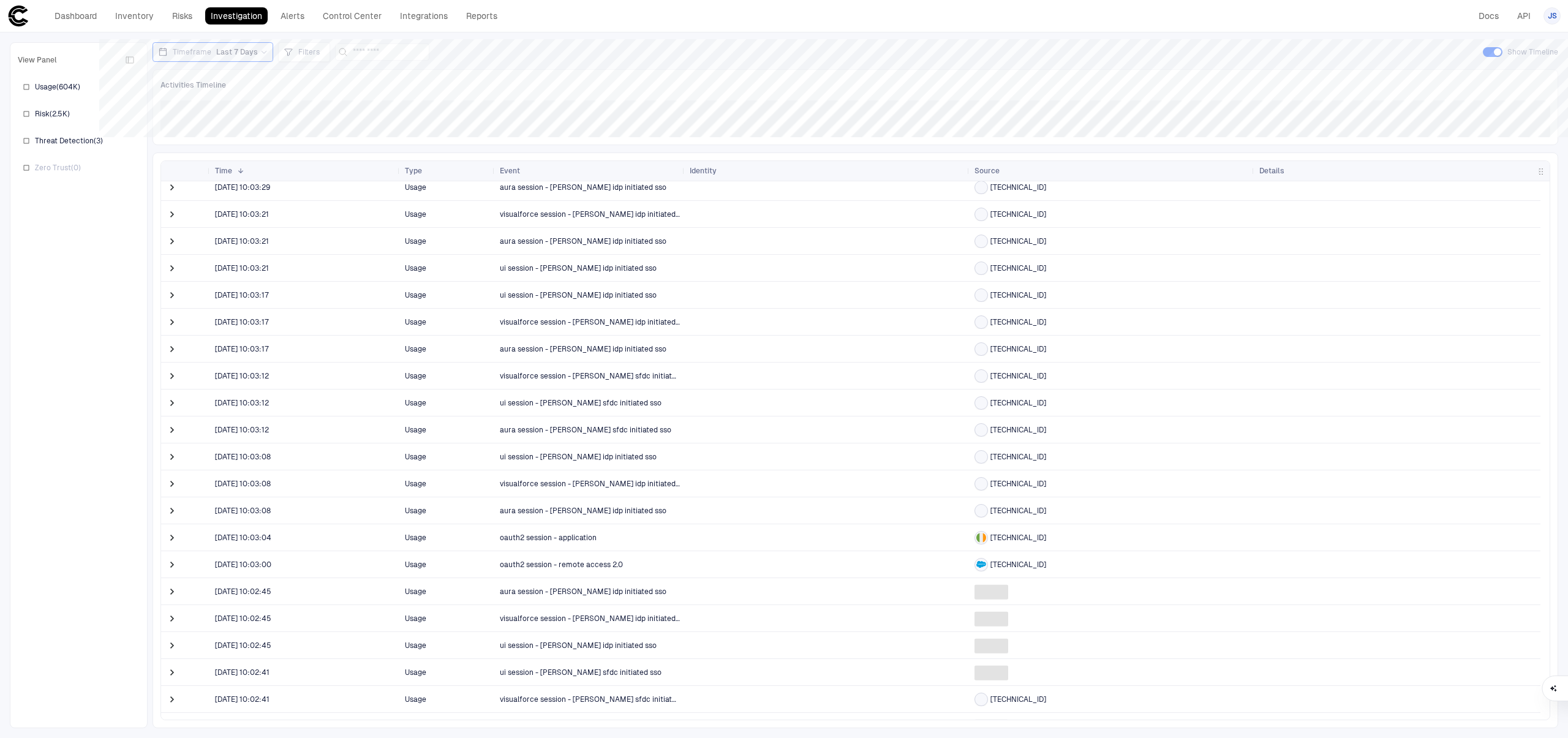
scroll to position [509, 0]
click at [175, 398] on span at bounding box center [172, 402] width 12 height 12
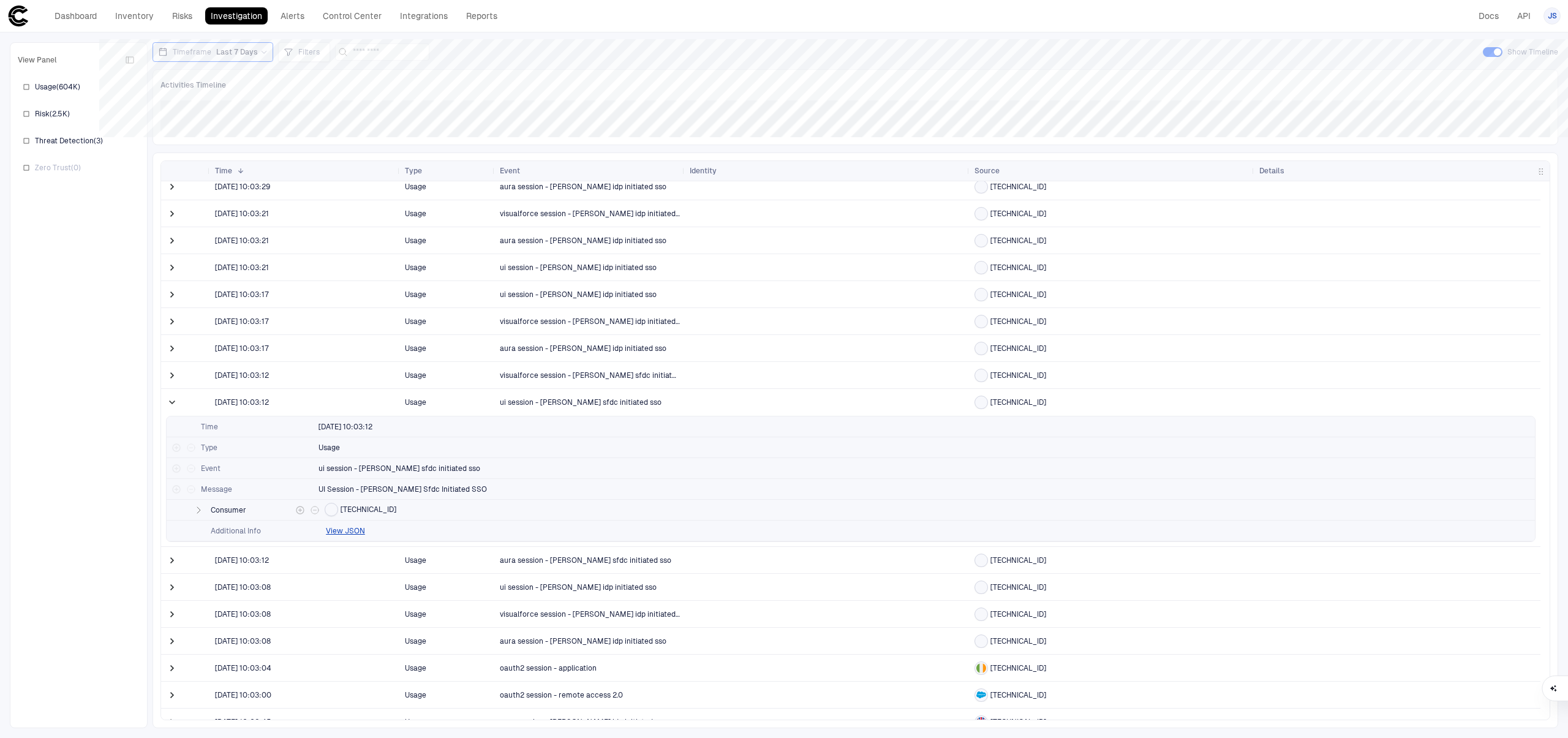
click at [368, 505] on span "[TECHNICAL_ID]" at bounding box center [368, 509] width 56 height 10
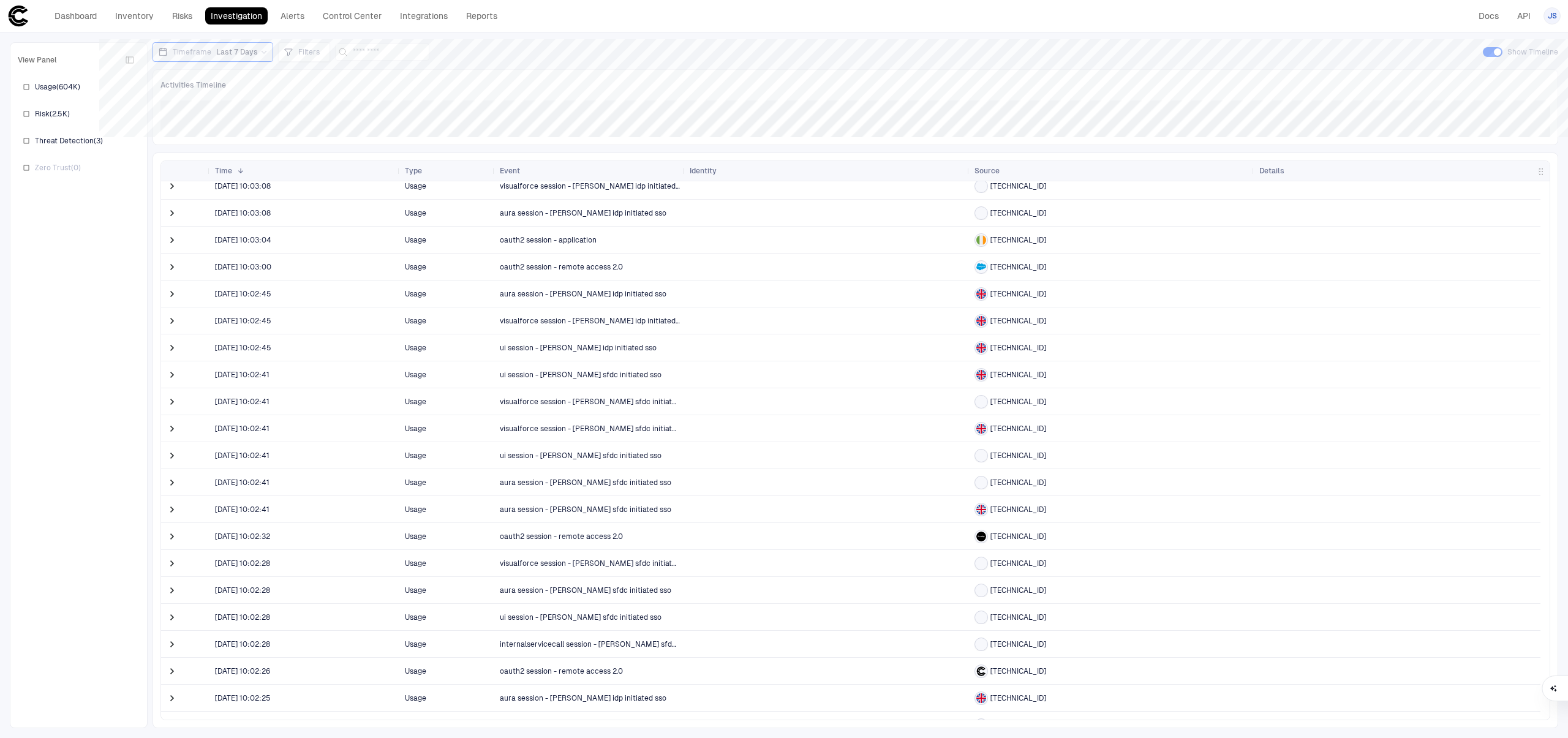
scroll to position [0, 0]
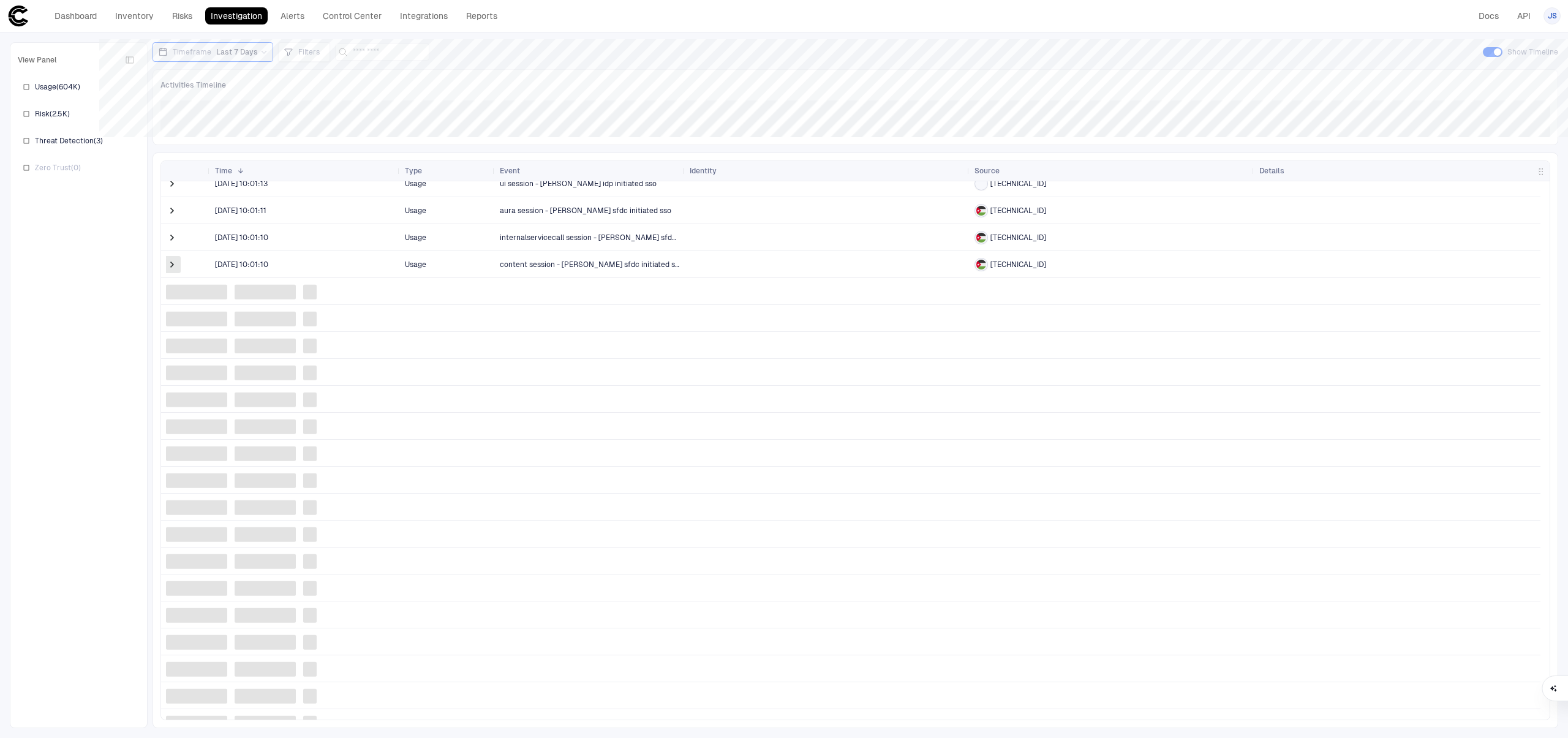
click at [174, 265] on span at bounding box center [172, 265] width 12 height 12
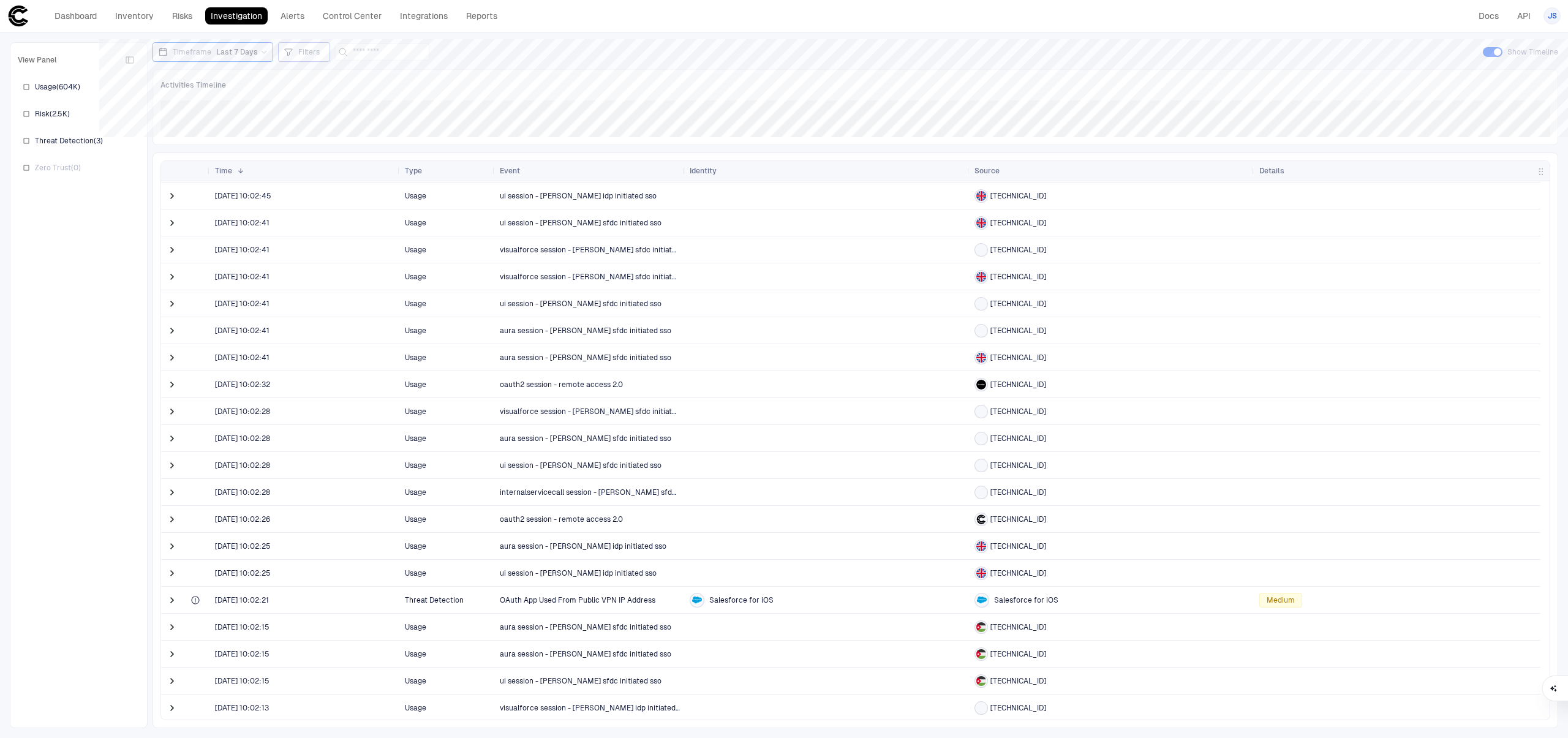
click at [322, 52] on div "Filters" at bounding box center [304, 52] width 52 height 19
click at [82, 360] on div at bounding box center [784, 369] width 1568 height 738
click at [182, 12] on link "Risks" at bounding box center [182, 15] width 31 height 17
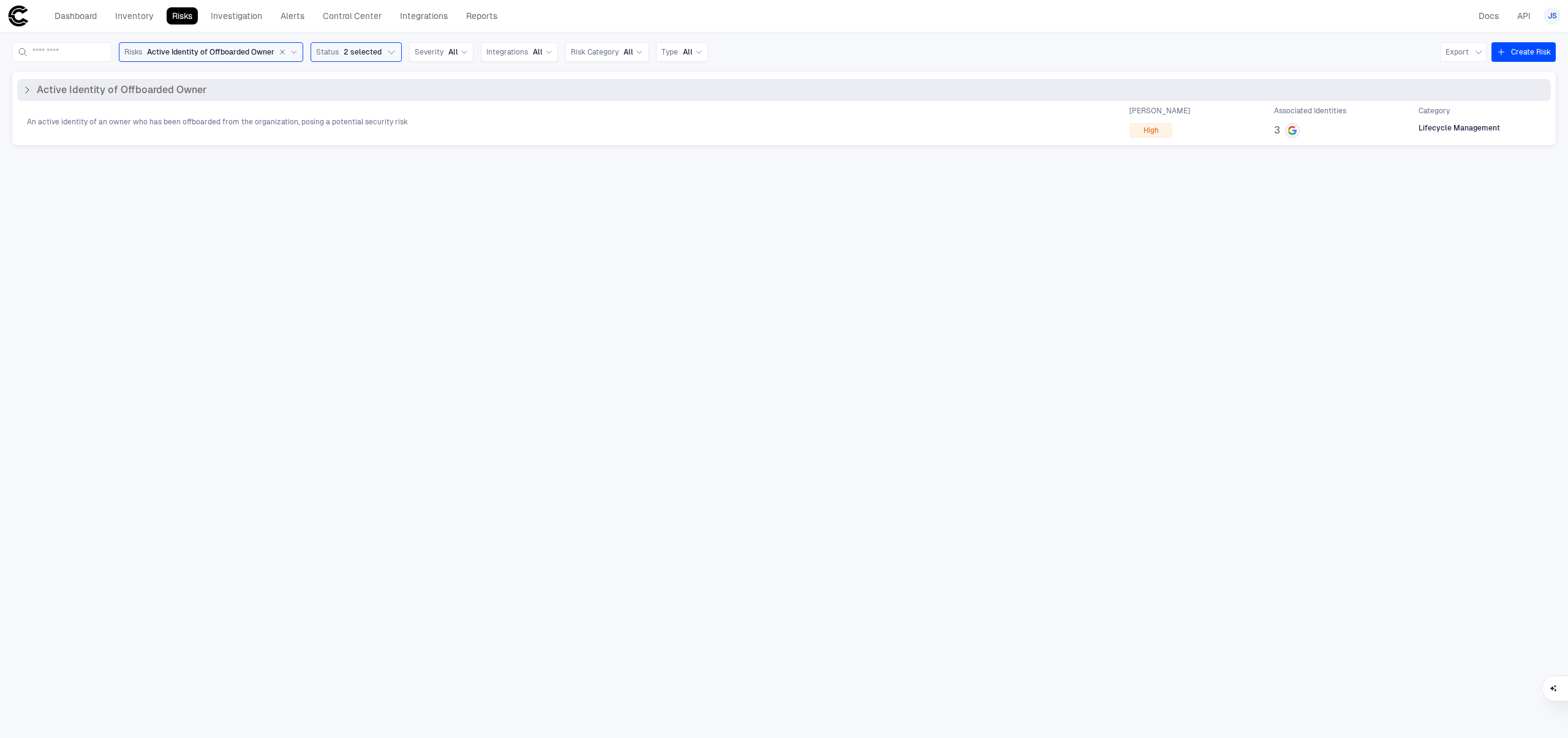
click at [259, 100] on div "Active Identity of Offboarded Owner" at bounding box center [783, 89] width 1533 height 22
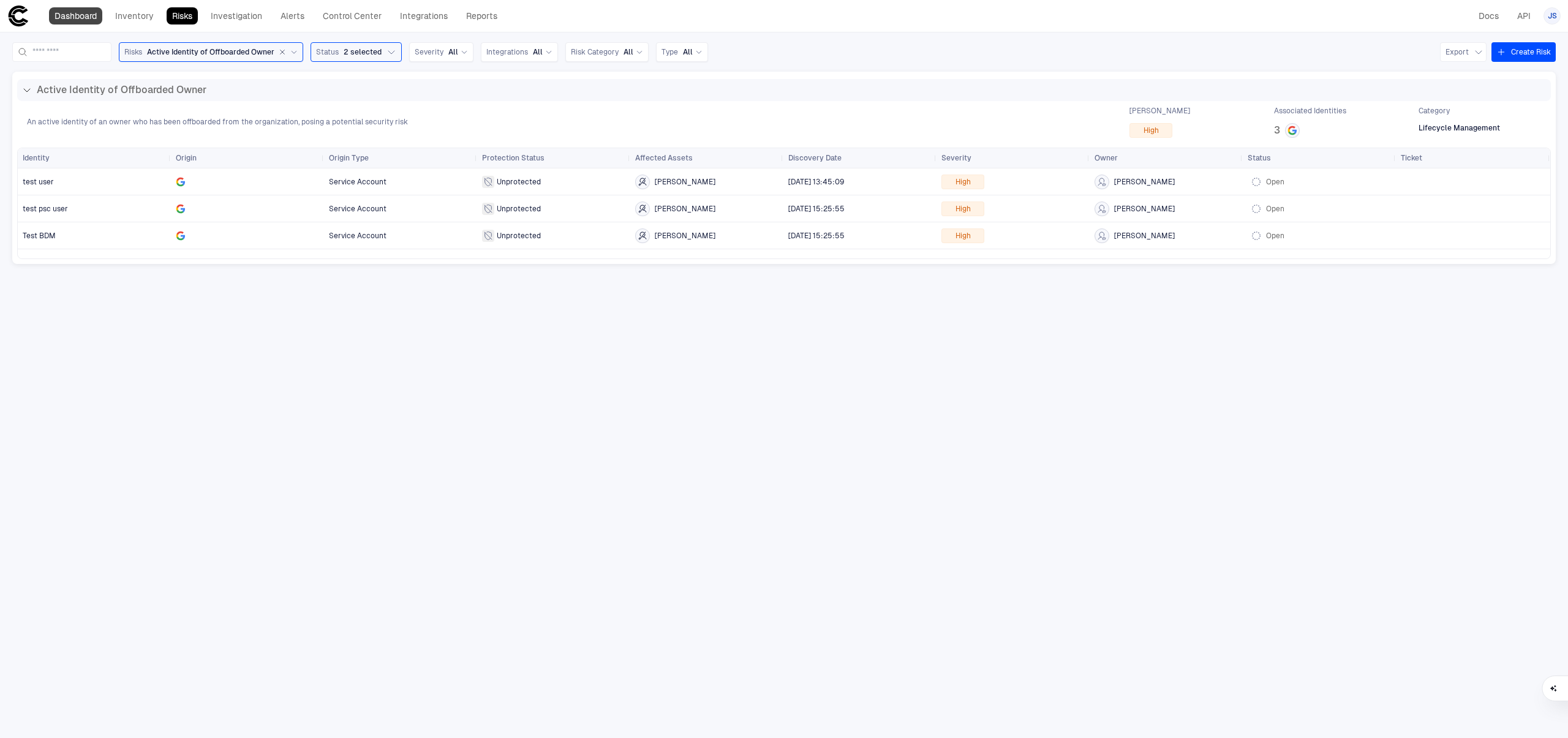
click at [59, 11] on link "Dashboard" at bounding box center [75, 15] width 53 height 17
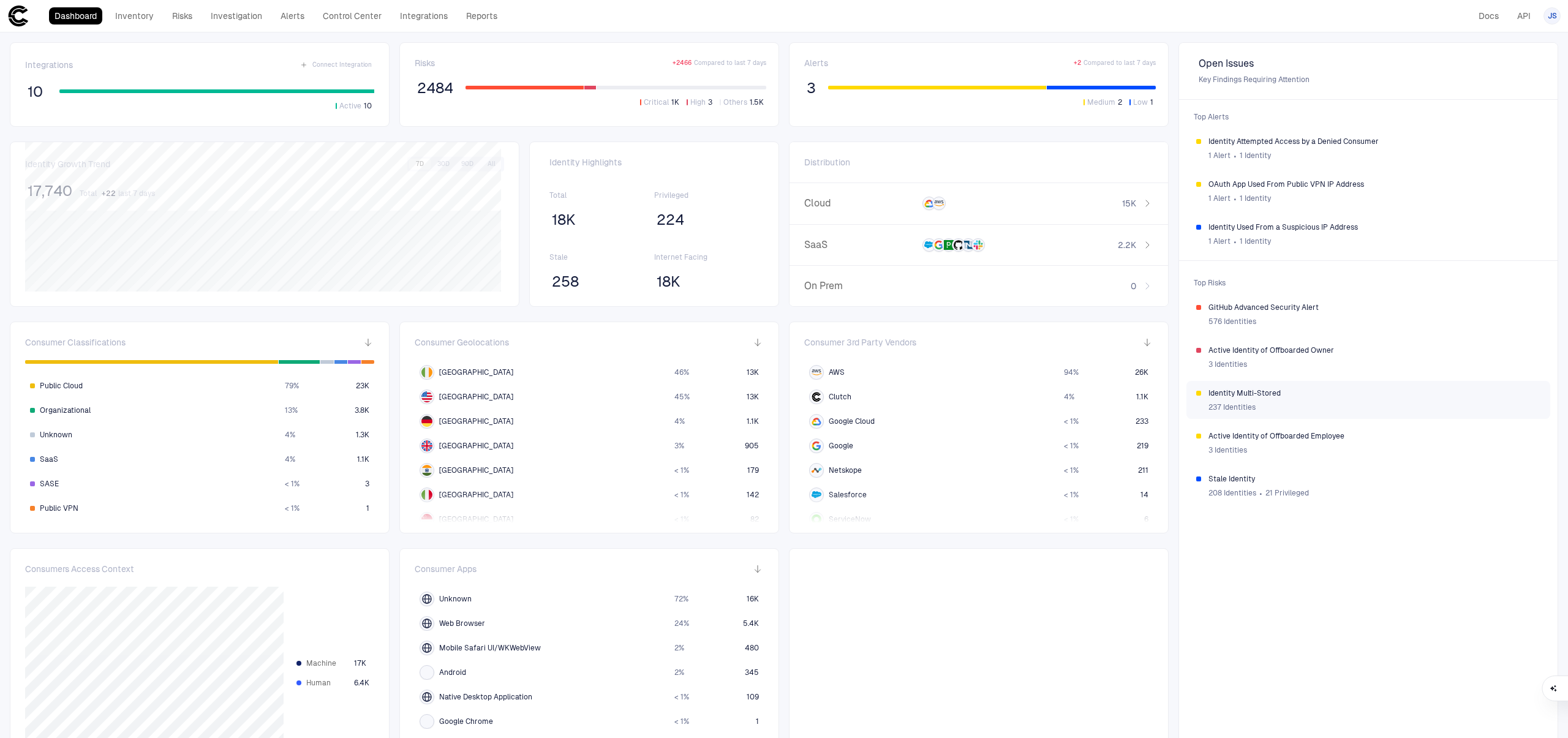
click at [1323, 398] on div "237 Identities" at bounding box center [1374, 407] width 332 height 19
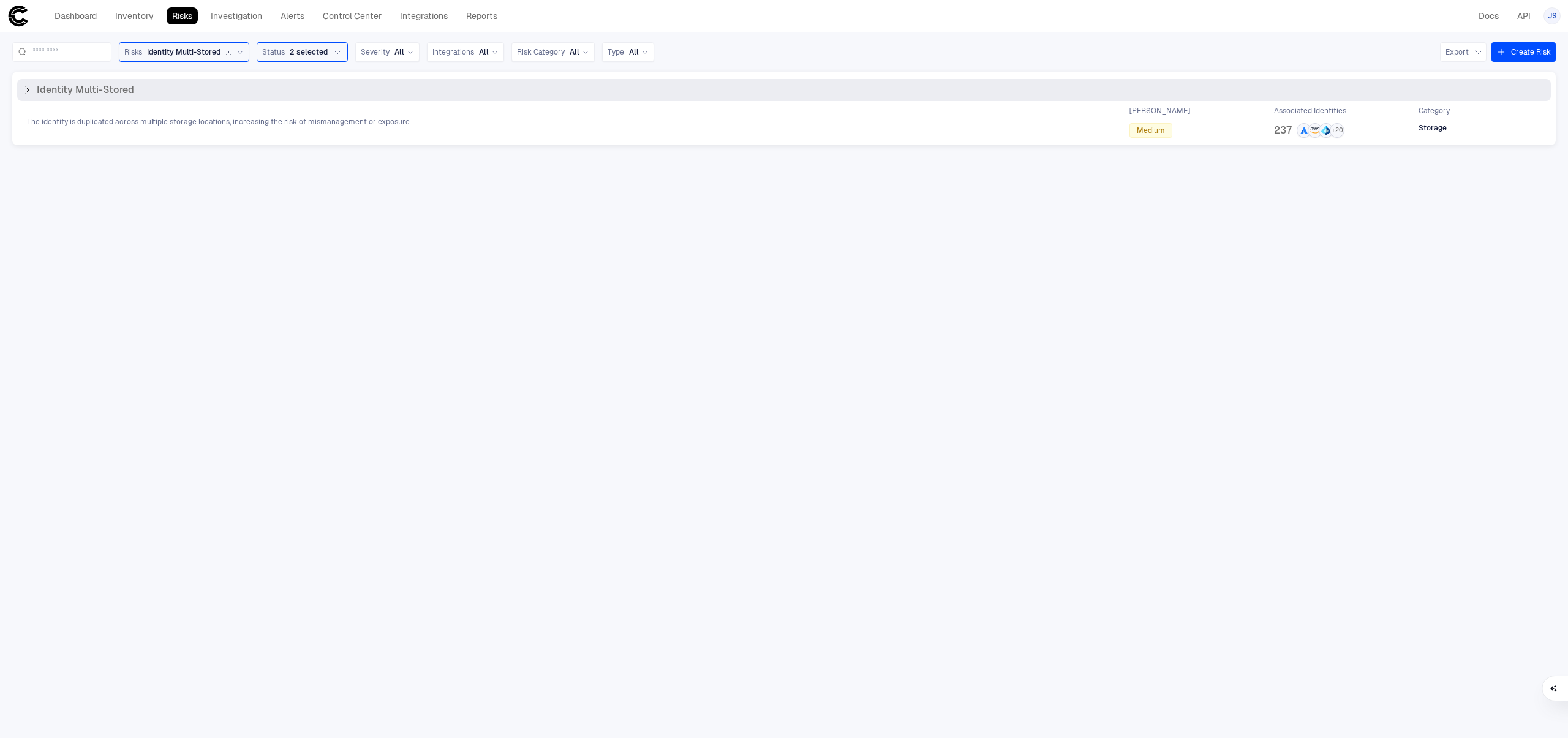
click at [35, 92] on div "Identity Multi-Stored" at bounding box center [78, 90] width 112 height 12
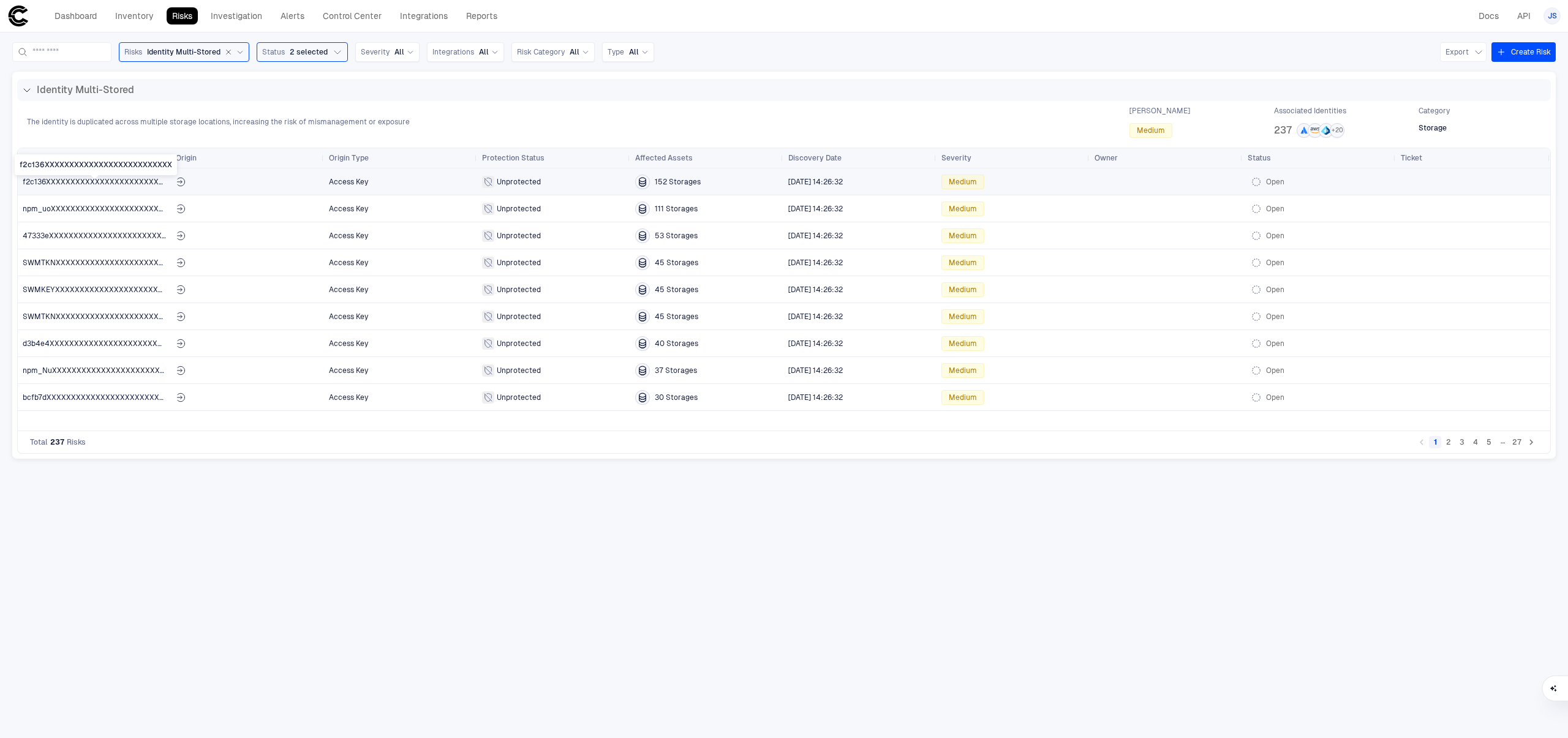
click at [52, 183] on span "f2c136XXXXXXXXXXXXXXXXXXXXXXXXXX" at bounding box center [98, 182] width 151 height 9
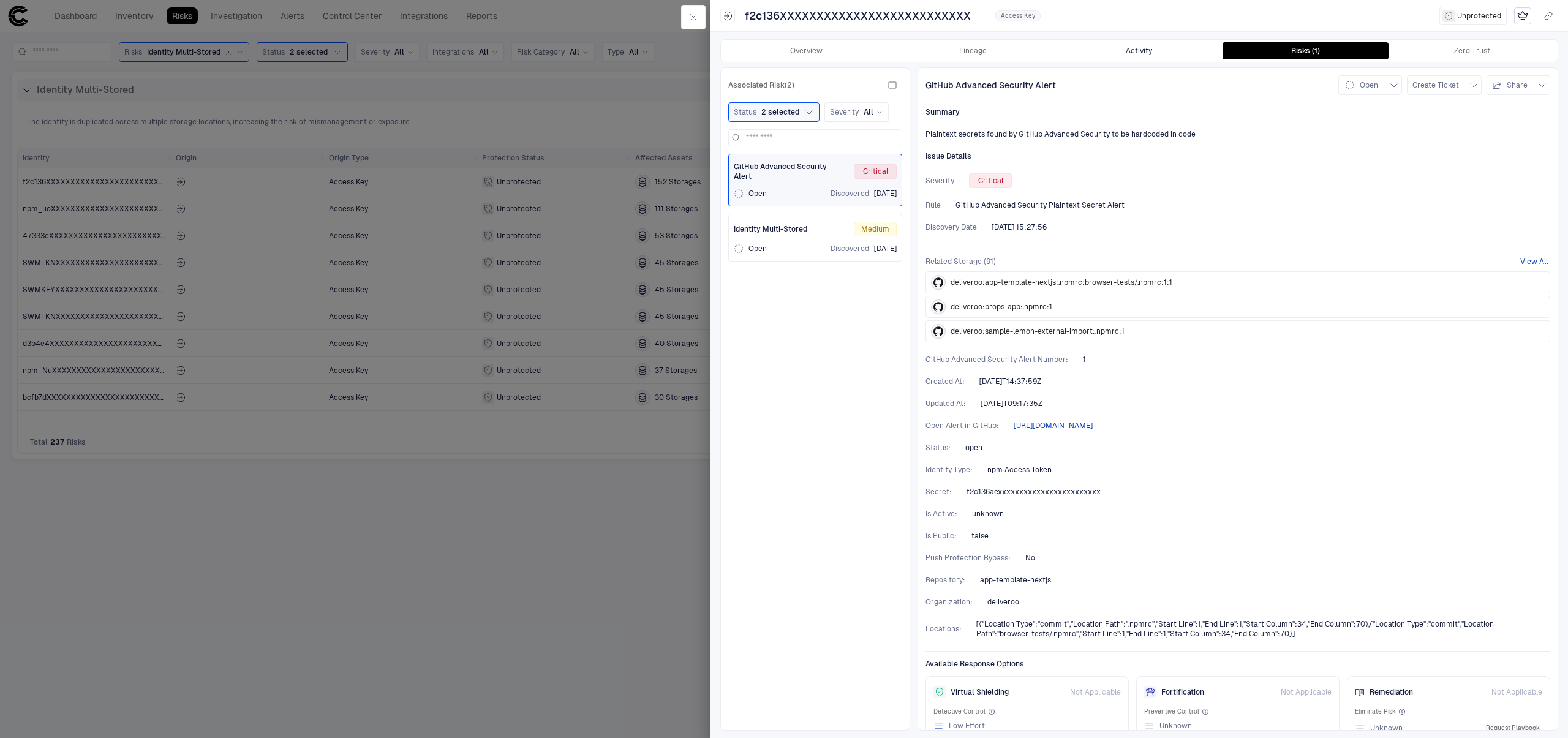
click at [1157, 48] on button "Activity" at bounding box center [1139, 50] width 167 height 17
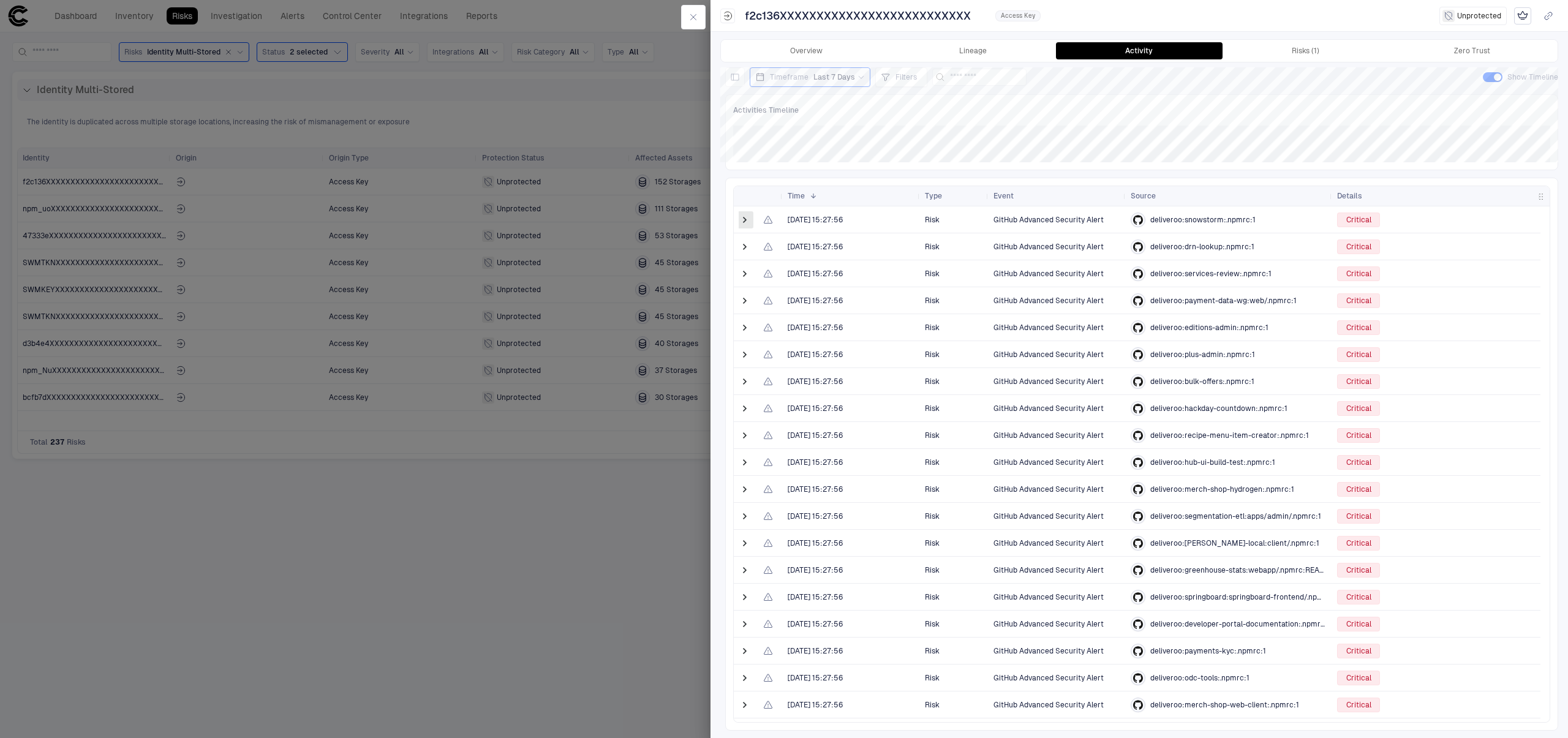
click at [741, 217] on span at bounding box center [745, 220] width 12 height 12
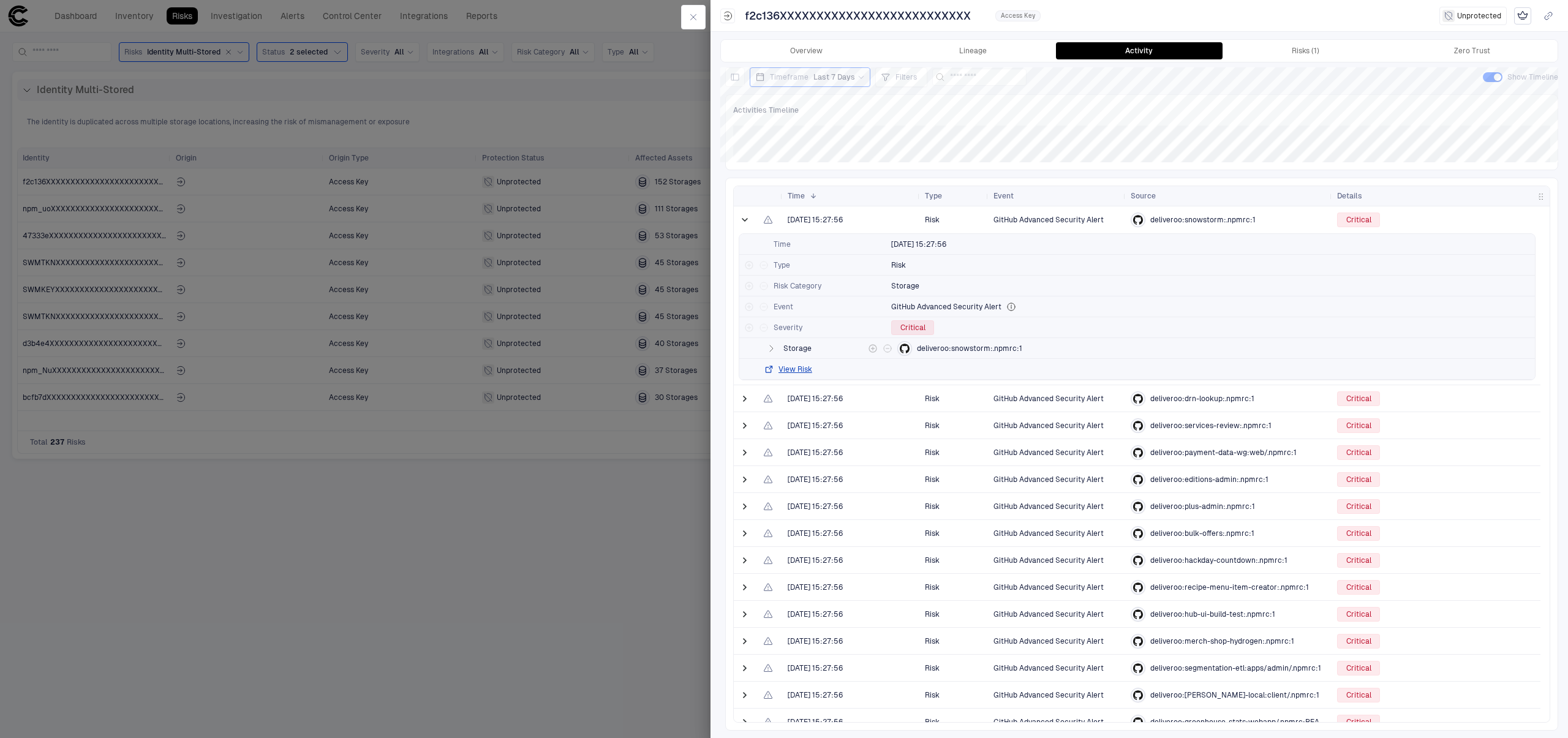
click at [951, 348] on span "deliveroo:snowstorm:.npmrc:1" at bounding box center [969, 348] width 105 height 10
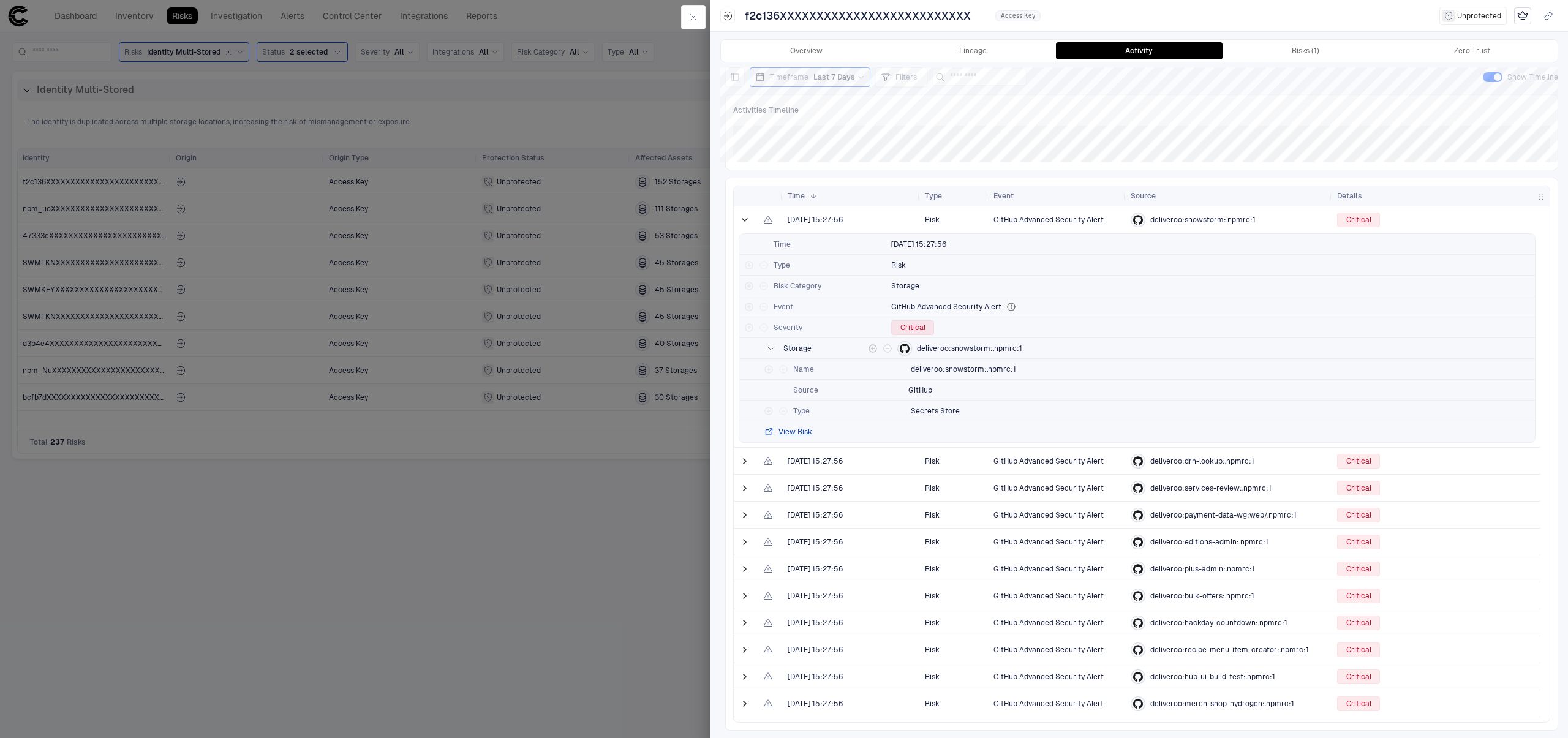
click at [902, 341] on div "deliveroo:snowstorm:.npmrc:1" at bounding box center [959, 348] width 125 height 15
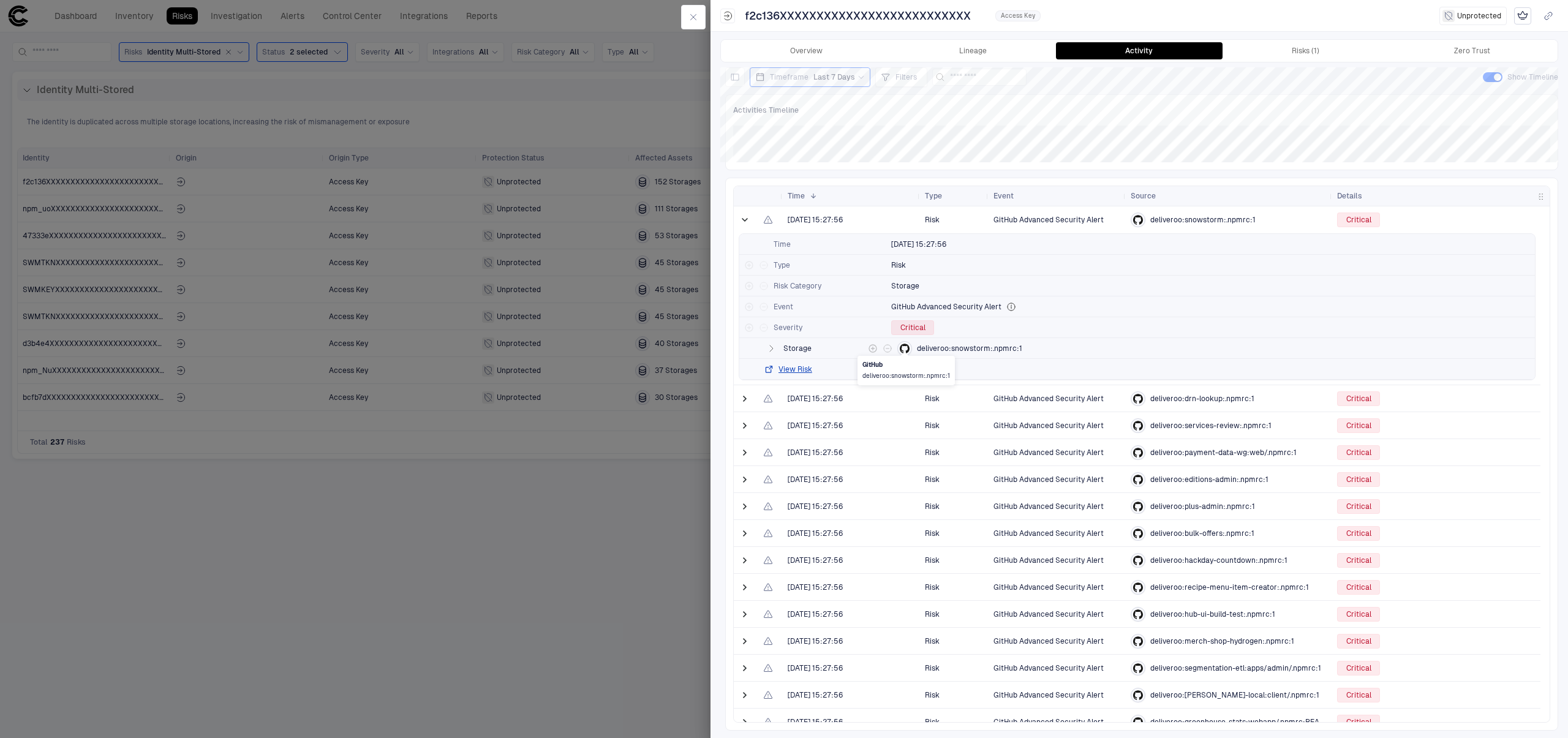
click at [905, 351] on span at bounding box center [904, 353] width 7 height 5
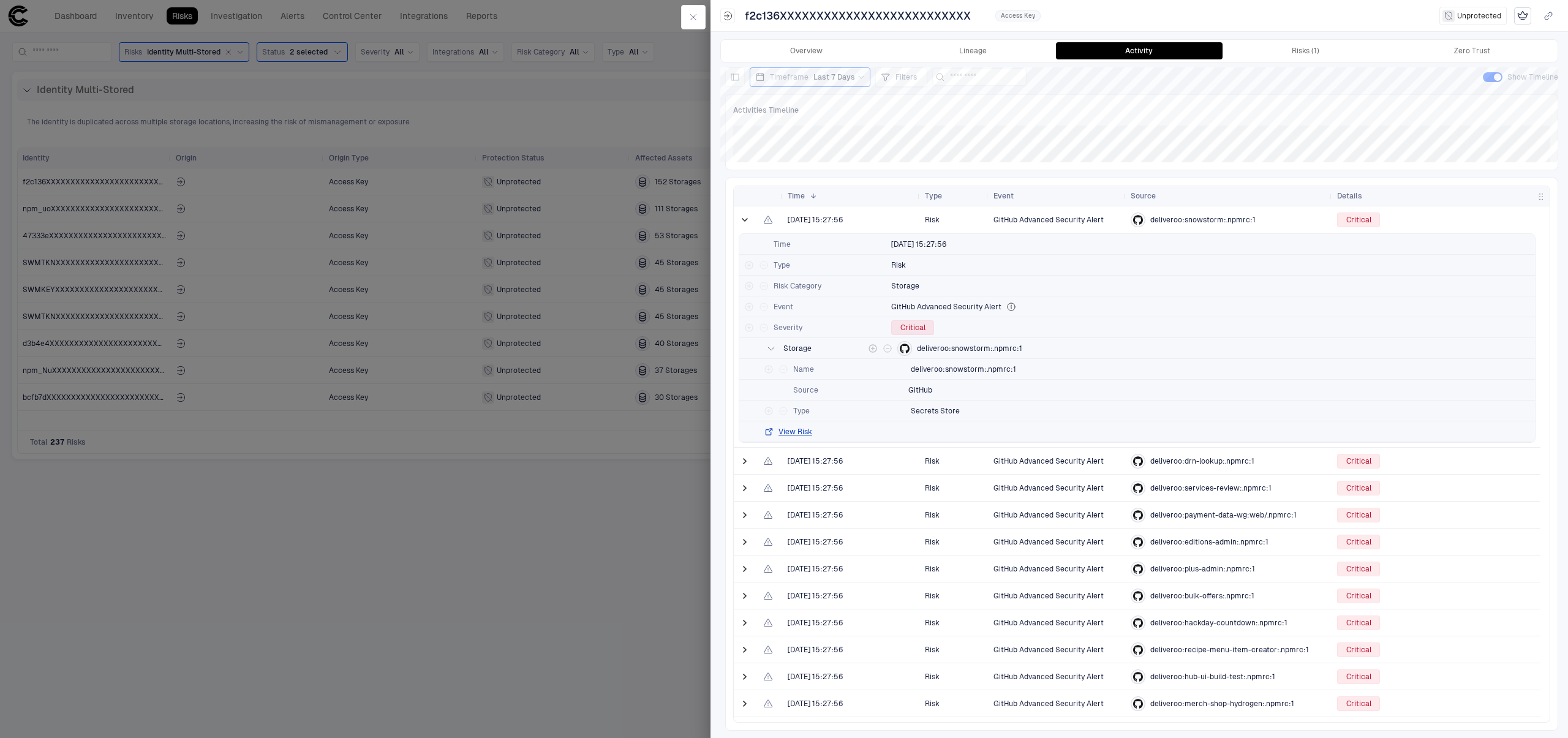
click at [959, 344] on span "deliveroo:snowstorm:.npmrc:1" at bounding box center [969, 348] width 105 height 10
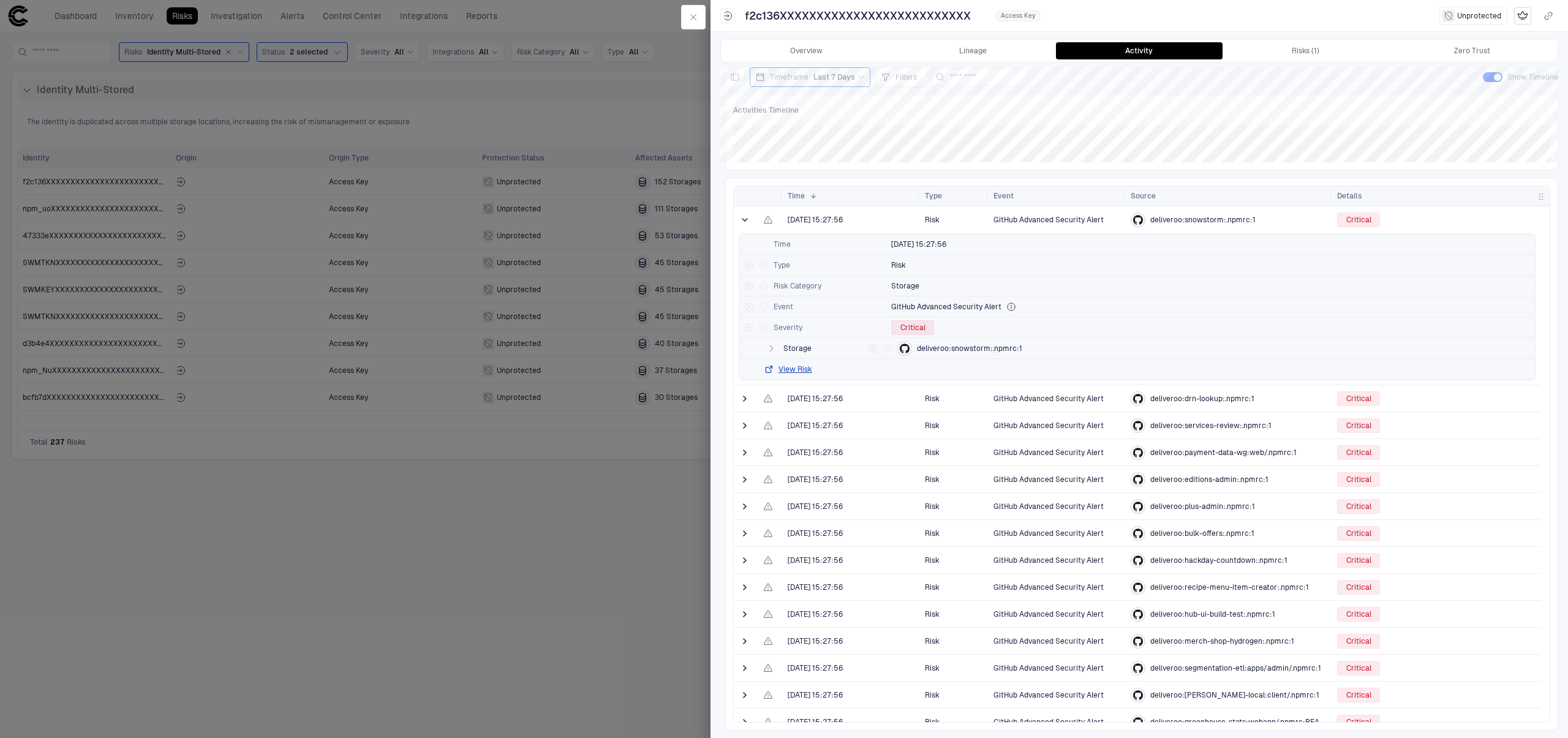
click at [1219, 217] on span "deliveroo:snowstorm:.npmrc:1" at bounding box center [1202, 220] width 105 height 10
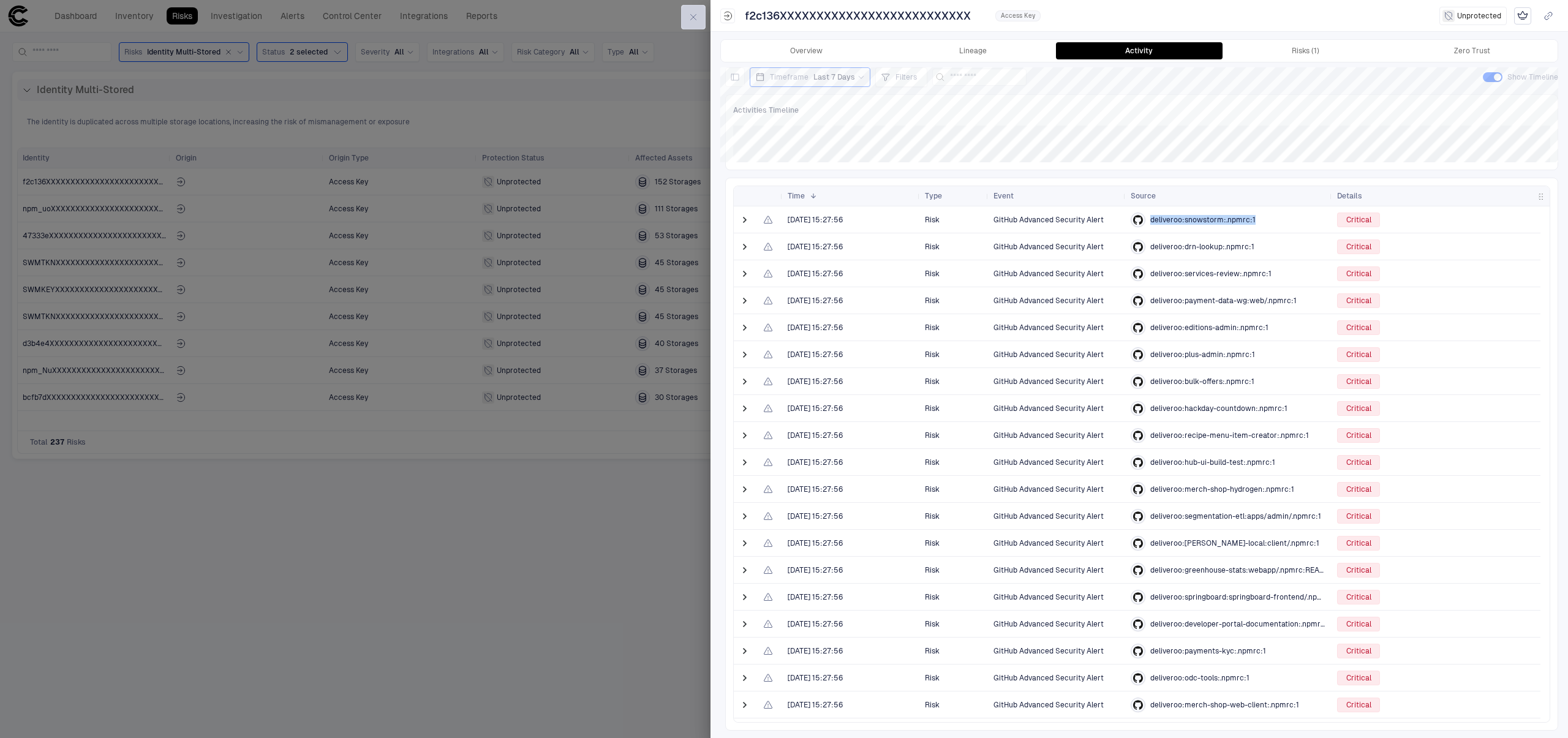
click at [695, 27] on button "button" at bounding box center [694, 18] width 25 height 25
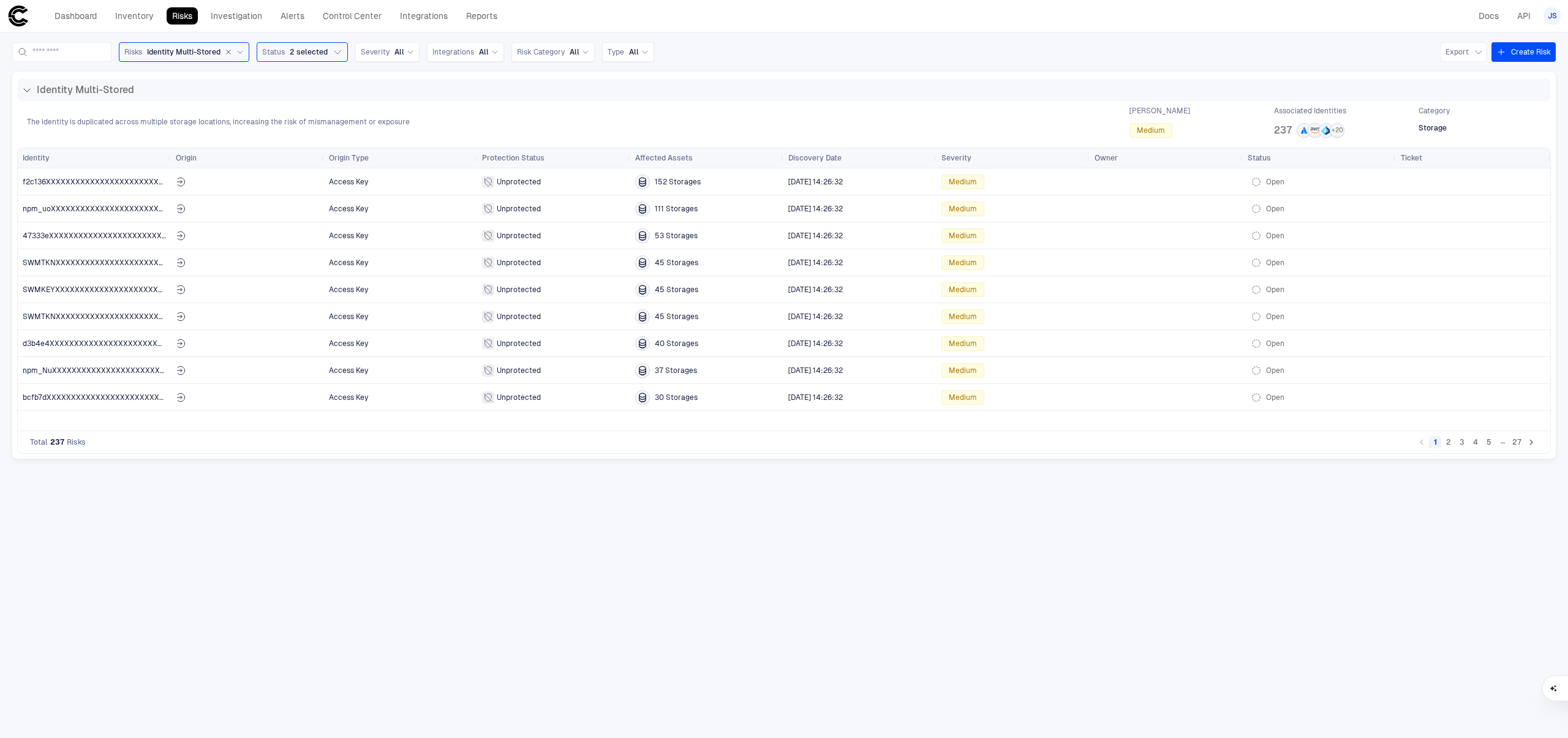
click at [1446, 439] on button "2" at bounding box center [1448, 442] width 12 height 12
click at [1459, 443] on button "3" at bounding box center [1462, 442] width 12 height 12
click at [1438, 446] on button "1" at bounding box center [1435, 442] width 12 height 12
click at [188, 21] on link "Risks" at bounding box center [182, 15] width 31 height 17
click at [67, 15] on link "Dashboard" at bounding box center [75, 15] width 53 height 17
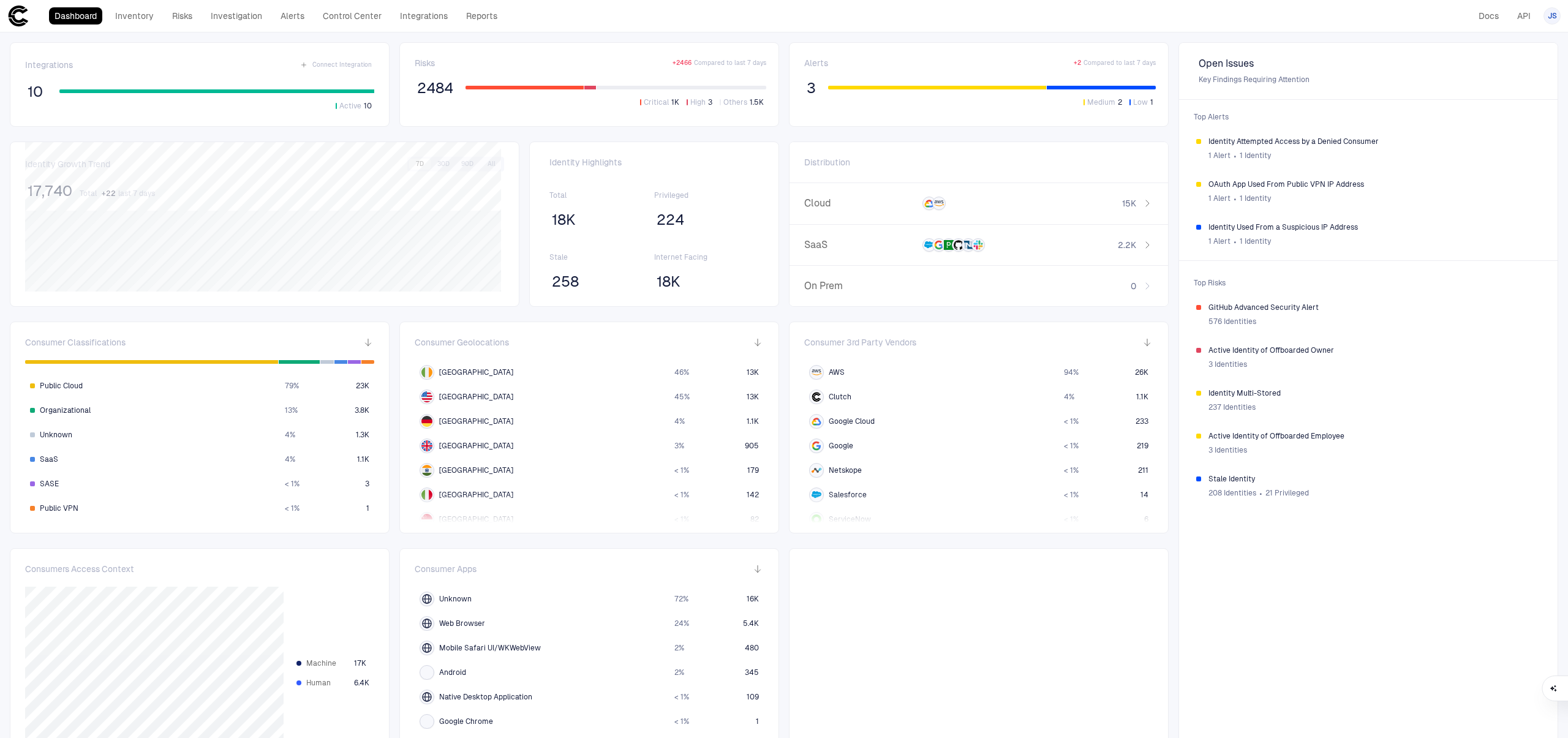
click at [431, 87] on span "2484" at bounding box center [435, 88] width 36 height 19
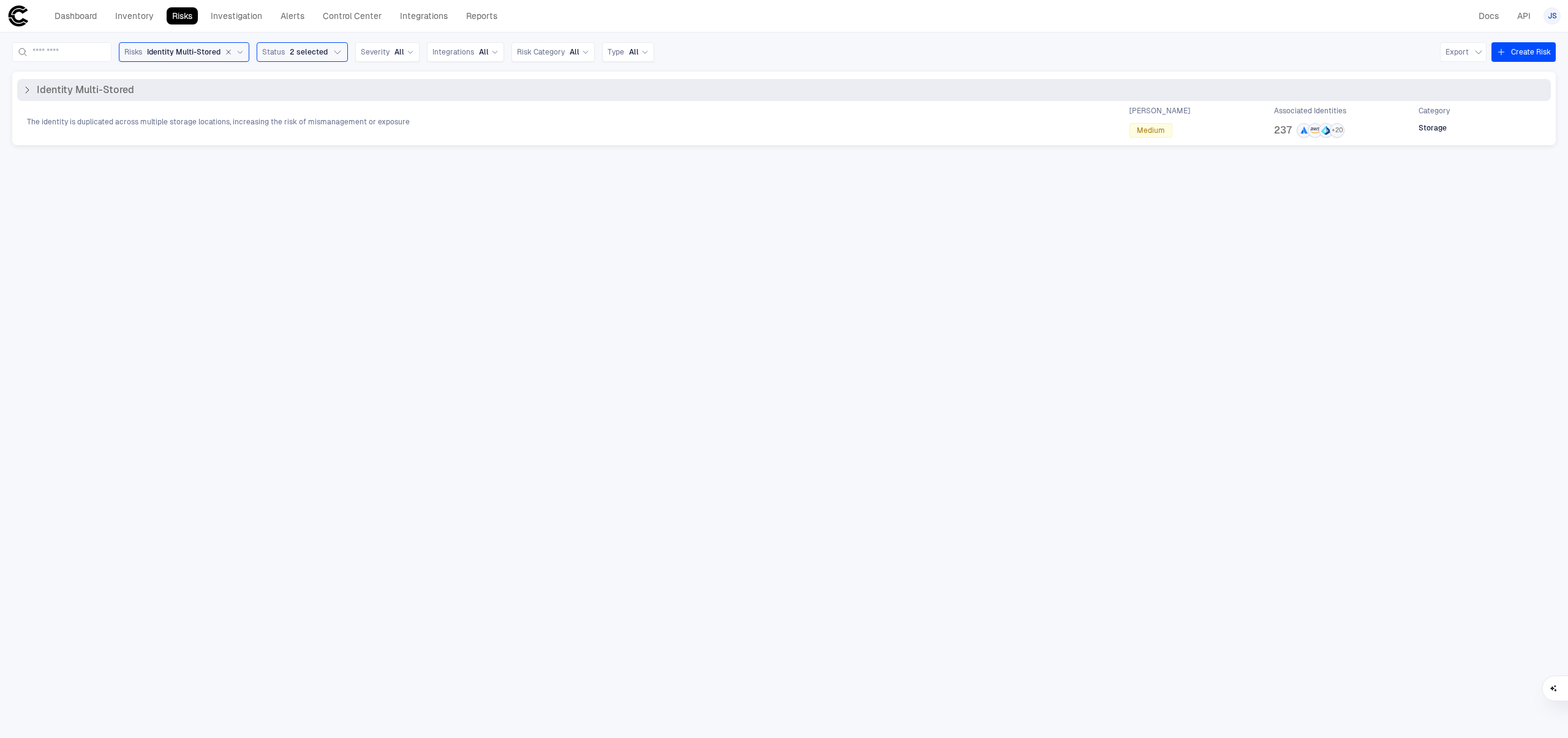
click at [49, 100] on div "Identity Multi-Stored" at bounding box center [783, 89] width 1533 height 22
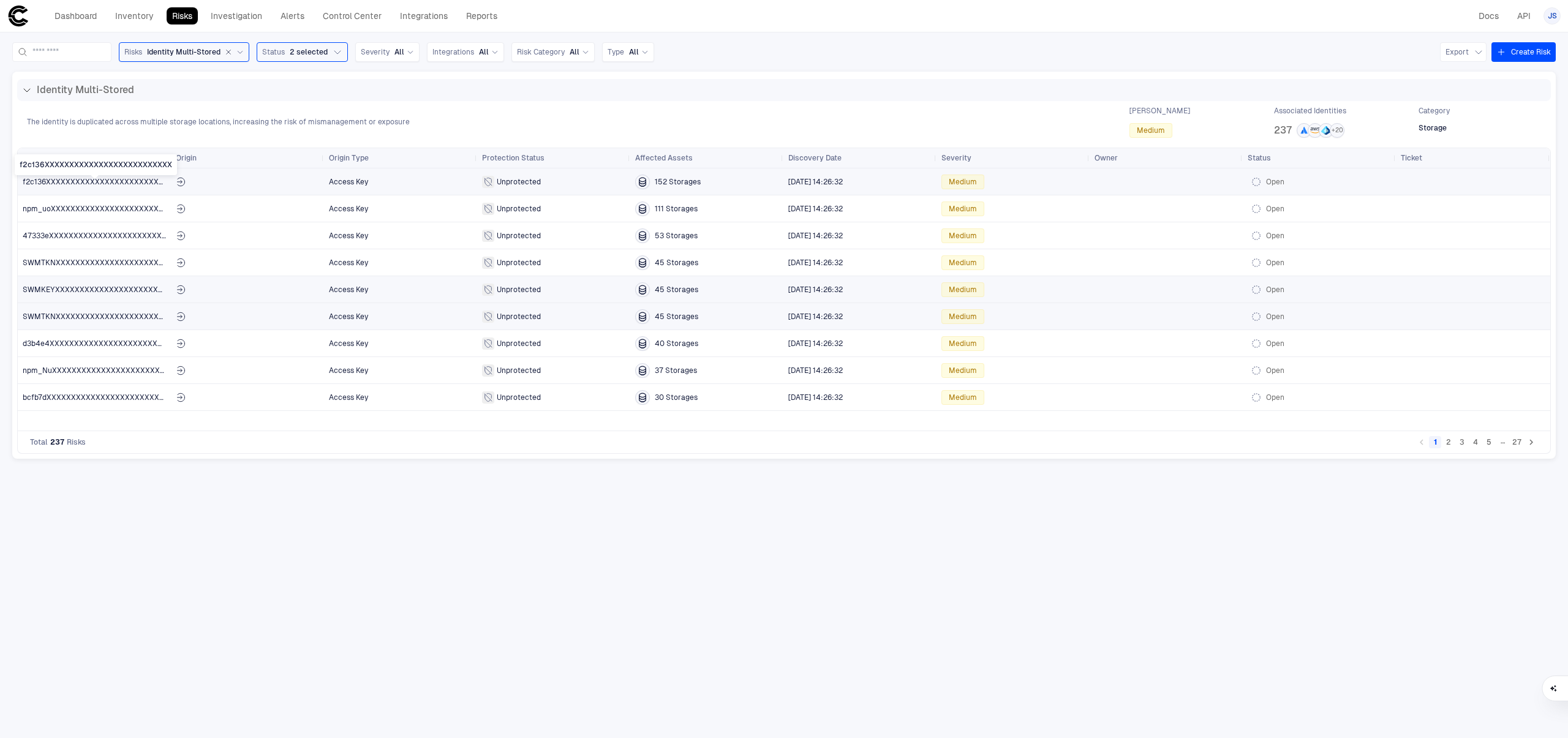
click at [89, 182] on span "f2c136XXXXXXXXXXXXXXXXXXXXXXXXXX" at bounding box center [98, 182] width 151 height 9
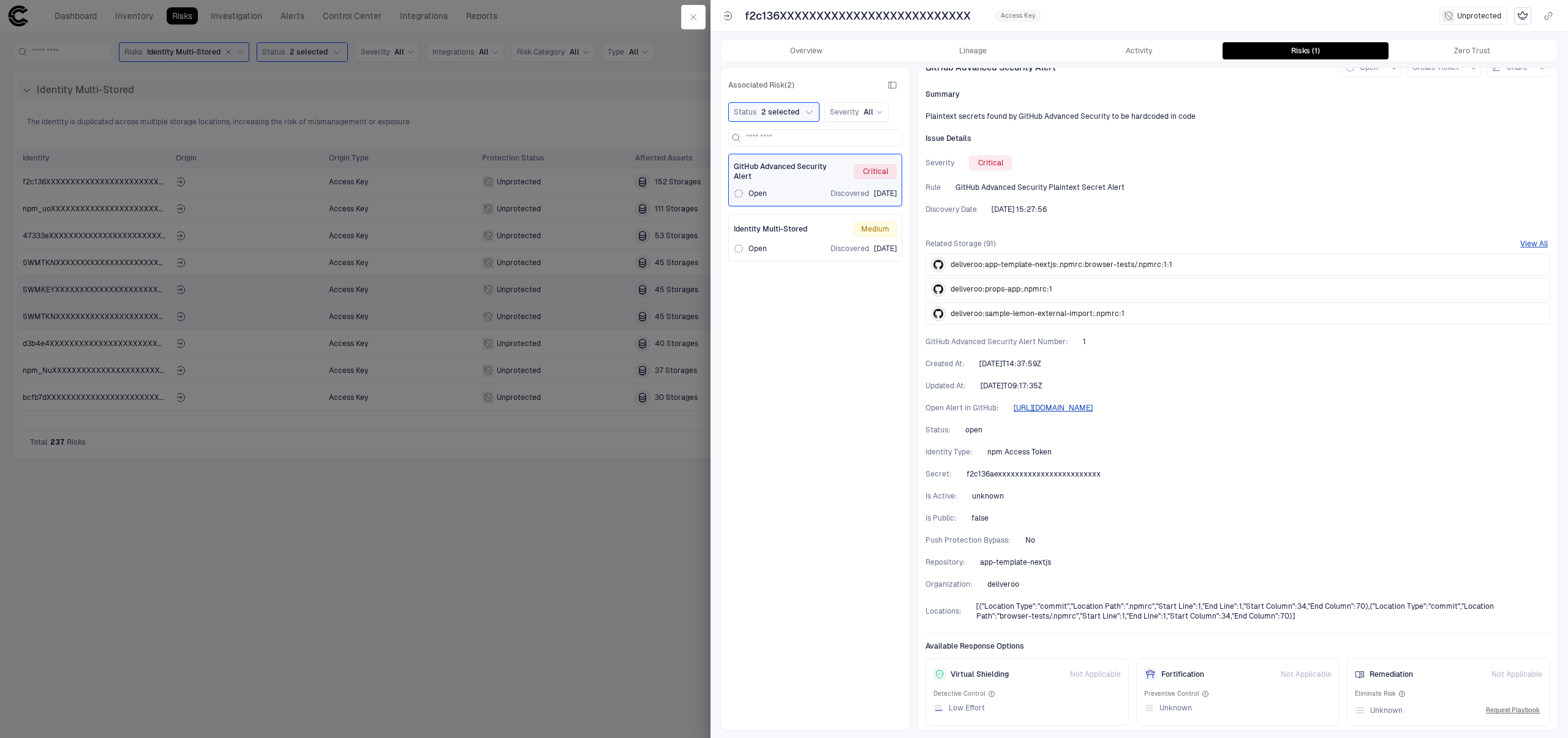
scroll to position [21, 0]
click at [155, 182] on div at bounding box center [784, 369] width 1568 height 738
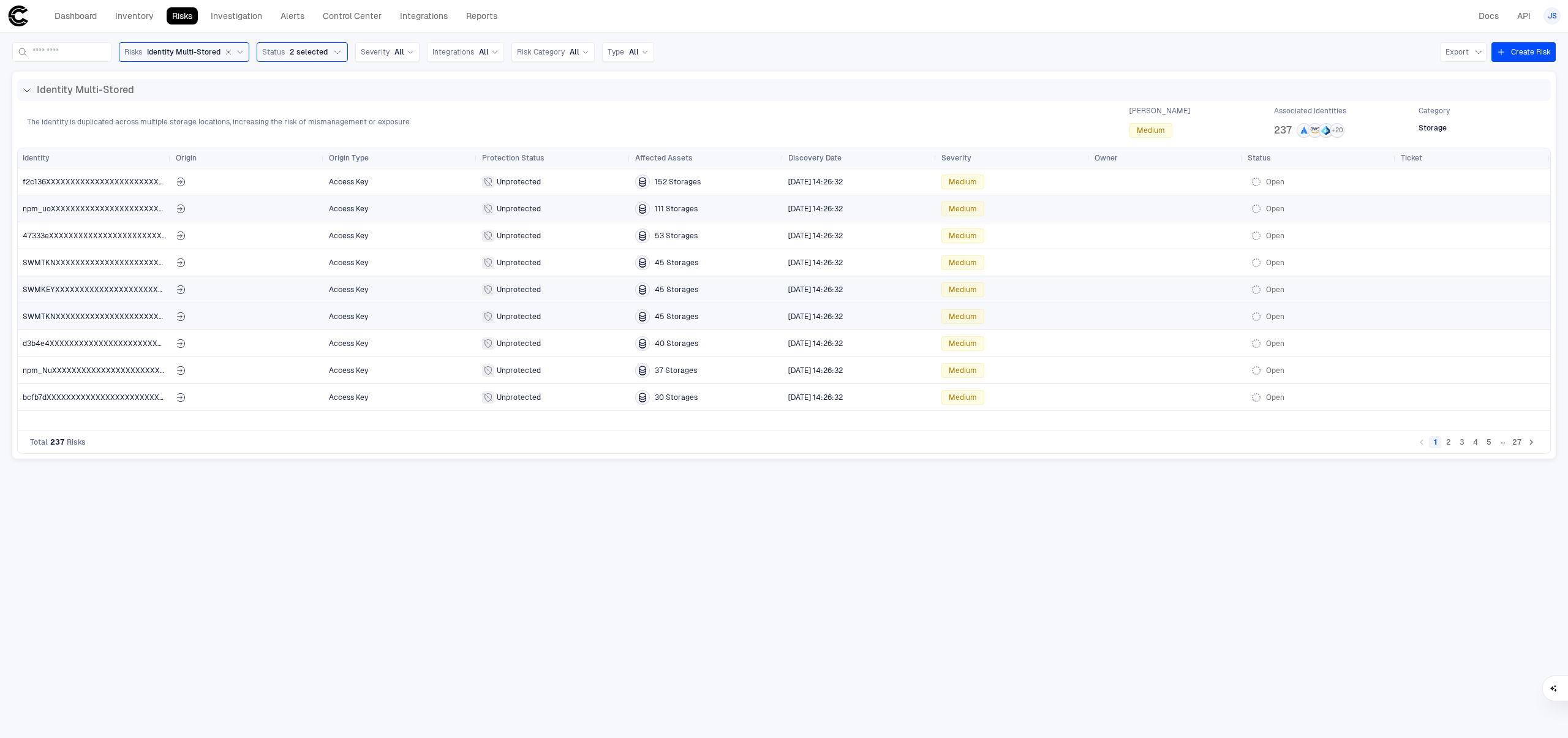
click at [75, 214] on span "npm_uoXXXXXXXXXXXXXXXXXXXXXXXXXX" at bounding box center [95, 209] width 144 height 25
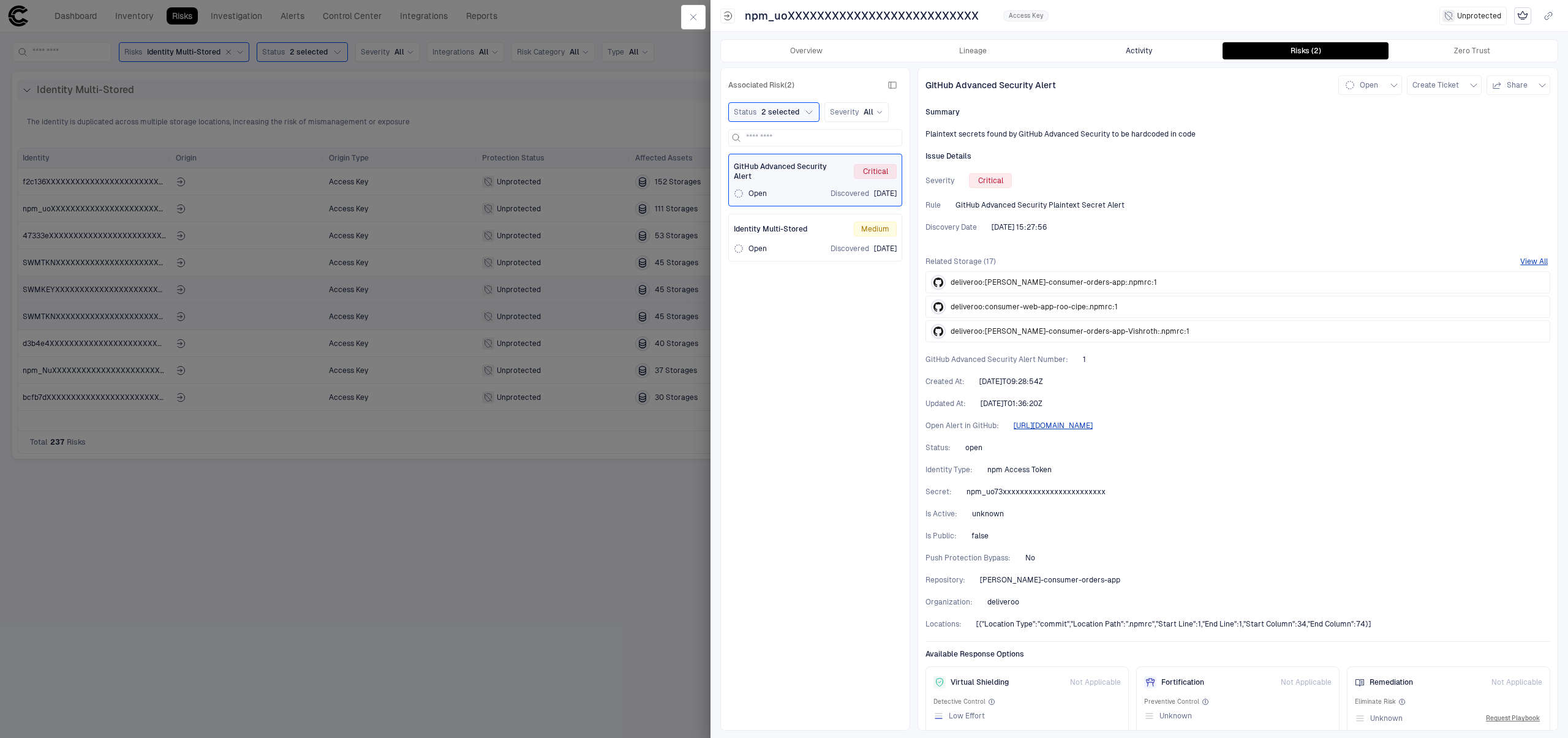
drag, startPoint x: 1149, startPoint y: 35, endPoint x: 1141, endPoint y: 44, distance: 12.0
click at [1149, 35] on div "Overview Lineage Activity Risks (2) Zero Trust Associated Risk (2) Status 2 sel…" at bounding box center [1139, 385] width 858 height 707
click at [1137, 49] on button "Activity" at bounding box center [1139, 50] width 167 height 17
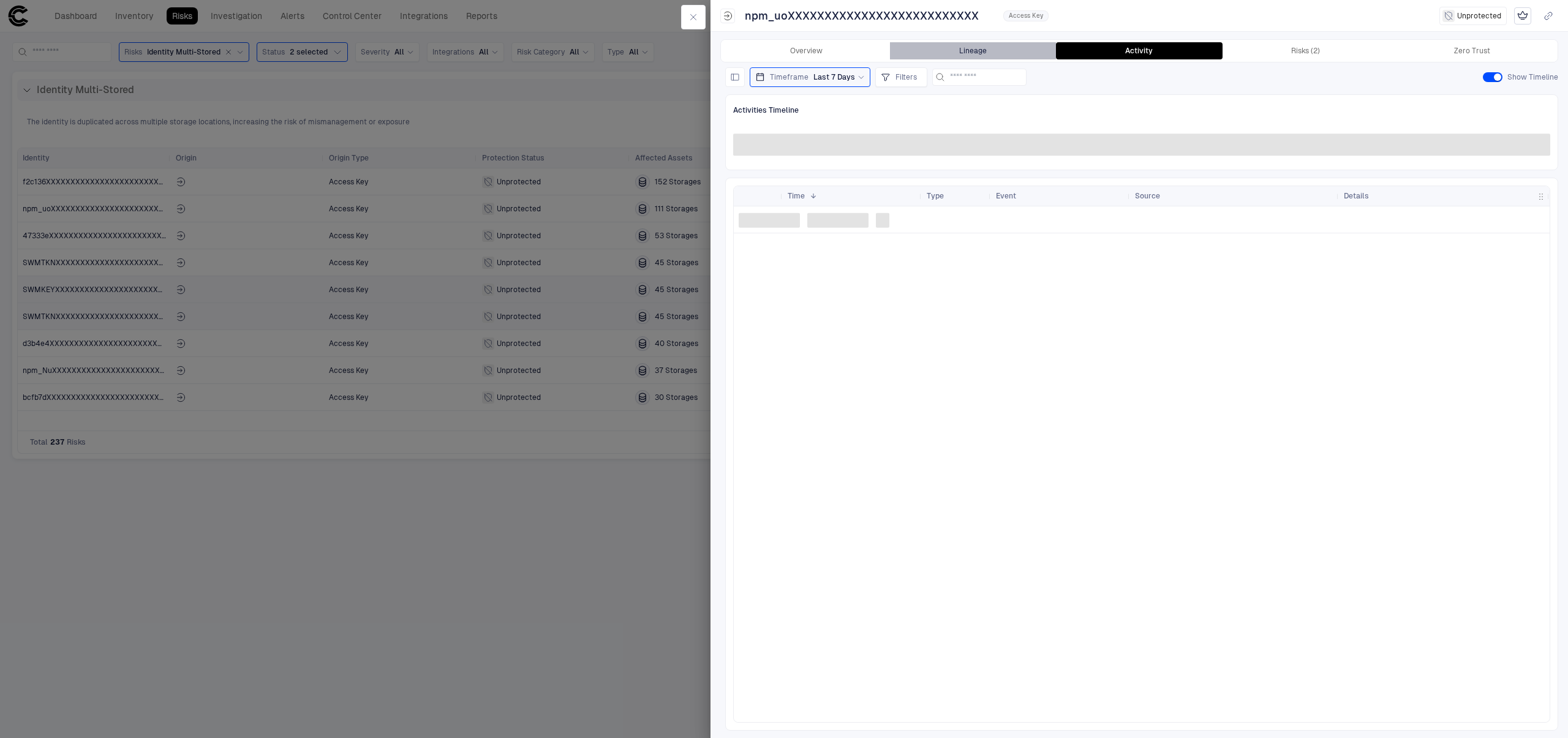
click at [985, 49] on button "Lineage" at bounding box center [973, 50] width 167 height 17
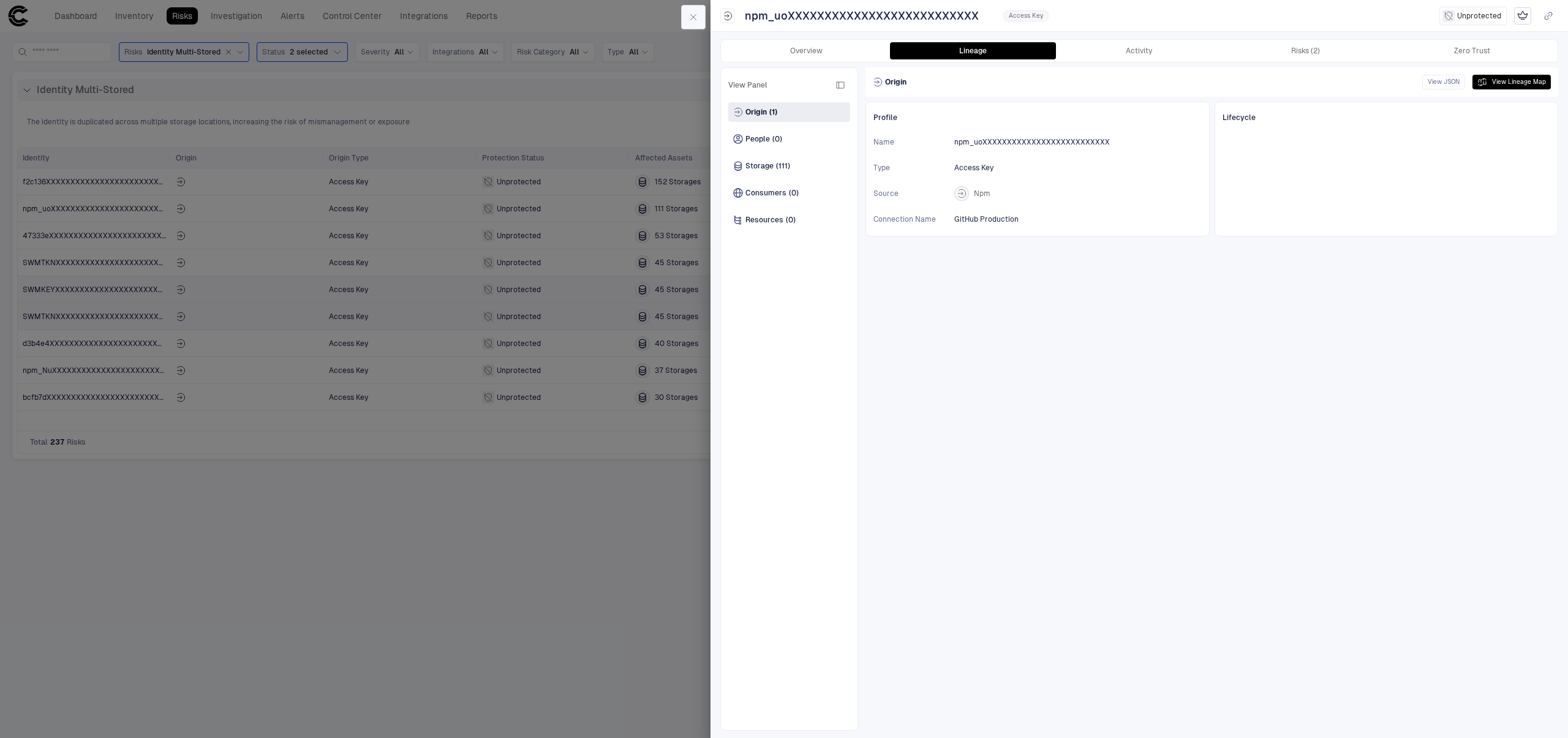
click at [687, 22] on button "button" at bounding box center [694, 18] width 25 height 25
